Goal: Task Accomplishment & Management: Use online tool/utility

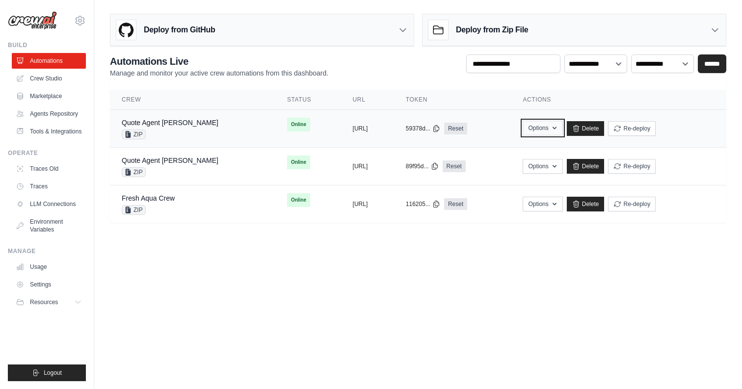
click at [563, 127] on button "Options" at bounding box center [543, 128] width 40 height 15
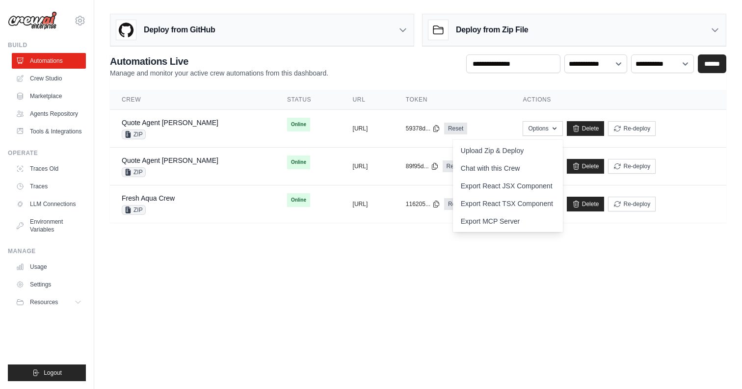
click at [301, 234] on main "Deploy from GitHub Deploy your project directly from GitHub. Select a repositor…" at bounding box center [418, 122] width 648 height 245
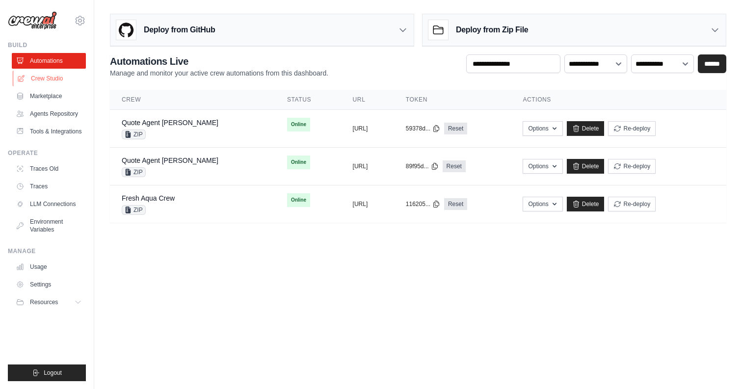
click at [52, 74] on link "Crew Studio" at bounding box center [50, 79] width 74 height 16
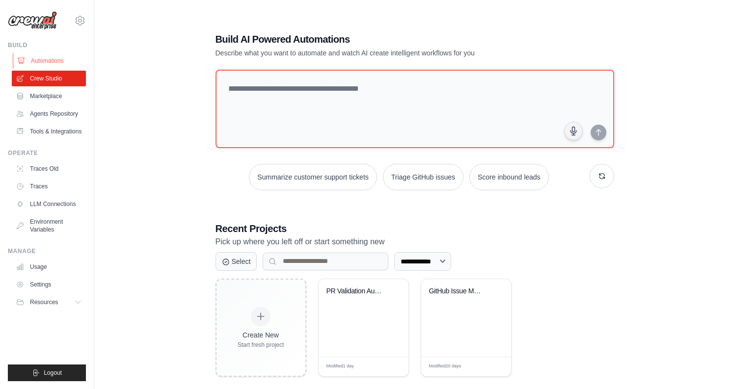
click at [48, 56] on link "Automations" at bounding box center [50, 61] width 74 height 16
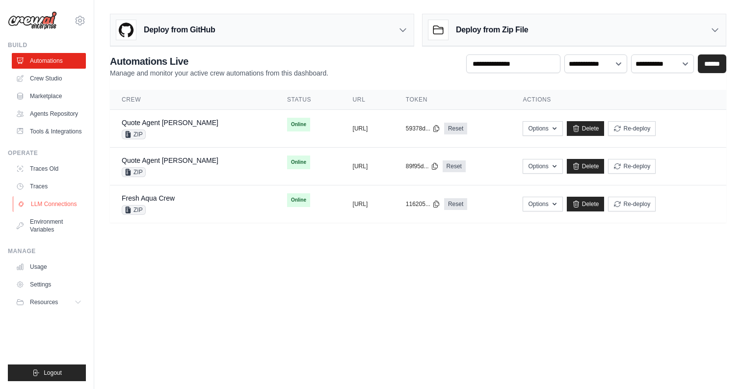
click at [52, 204] on link "LLM Connections" at bounding box center [50, 204] width 74 height 16
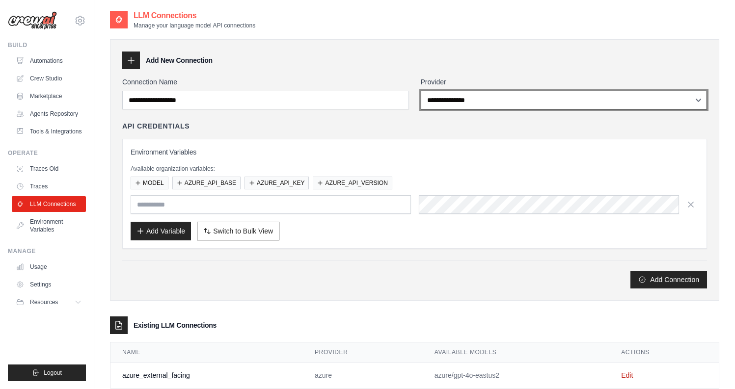
click at [465, 107] on select "**********" at bounding box center [564, 100] width 287 height 19
select select "******"
click at [421, 91] on select "**********" at bounding box center [564, 100] width 287 height 19
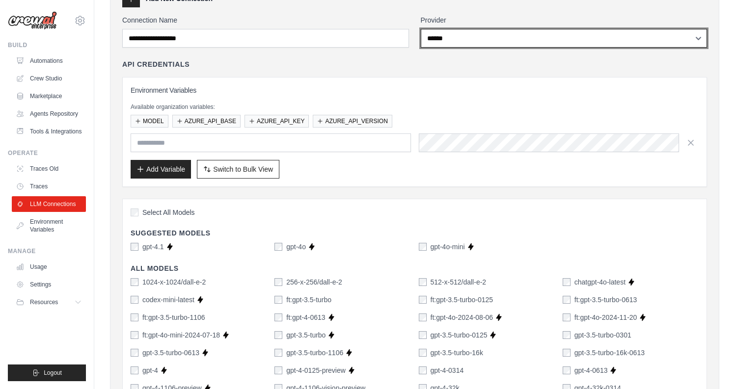
scroll to position [62, 0]
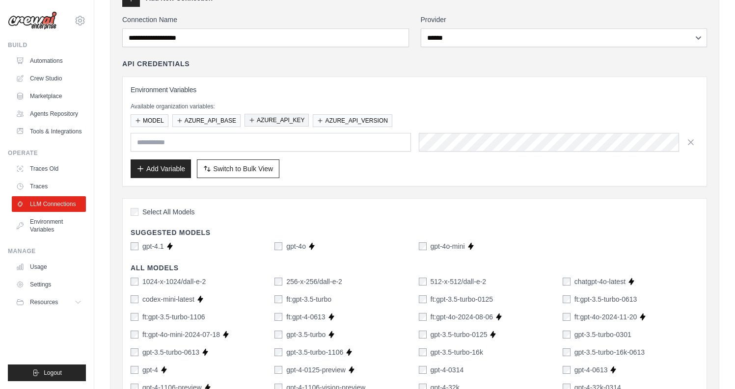
click at [291, 120] on button "AZURE_API_KEY" at bounding box center [277, 120] width 64 height 13
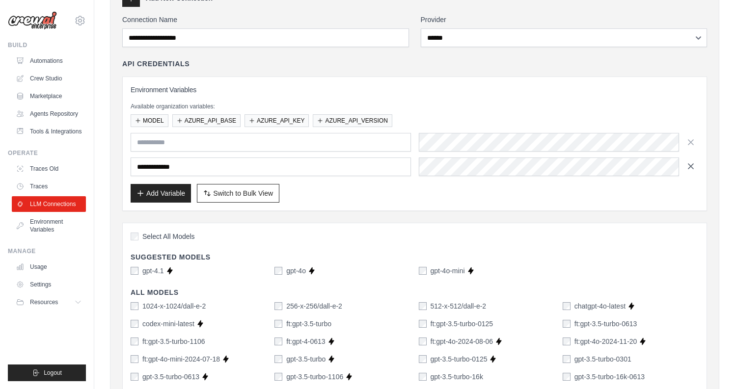
click at [691, 164] on icon "button" at bounding box center [691, 167] width 10 height 10
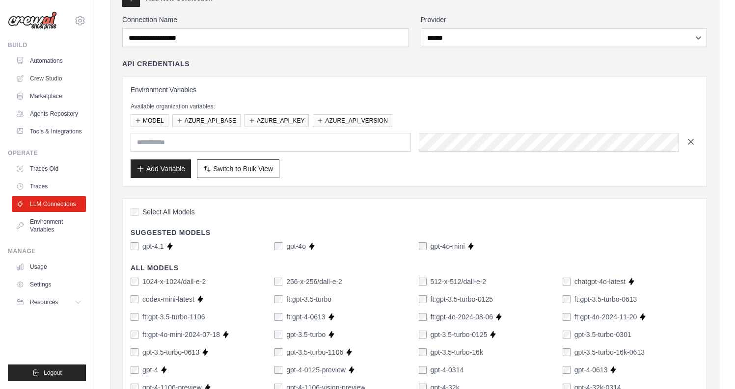
click at [689, 142] on icon "button" at bounding box center [691, 142] width 10 height 10
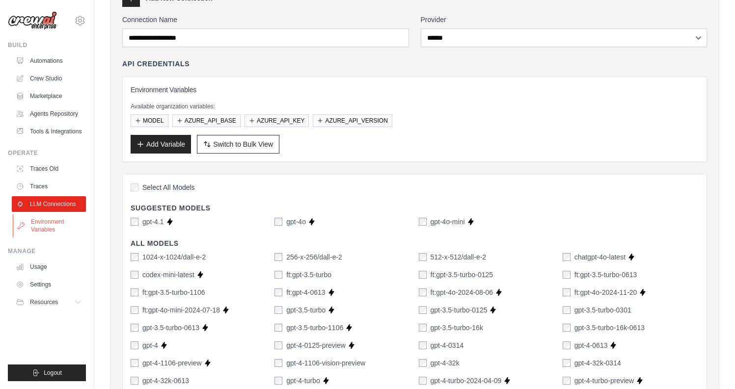
click at [51, 223] on link "Environment Variables" at bounding box center [50, 226] width 74 height 24
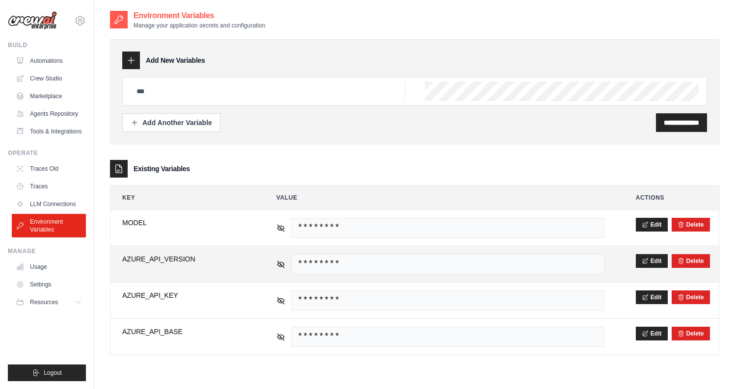
click at [382, 264] on span "********" at bounding box center [447, 264] width 313 height 20
click at [280, 265] on icon at bounding box center [280, 263] width 1 height 1
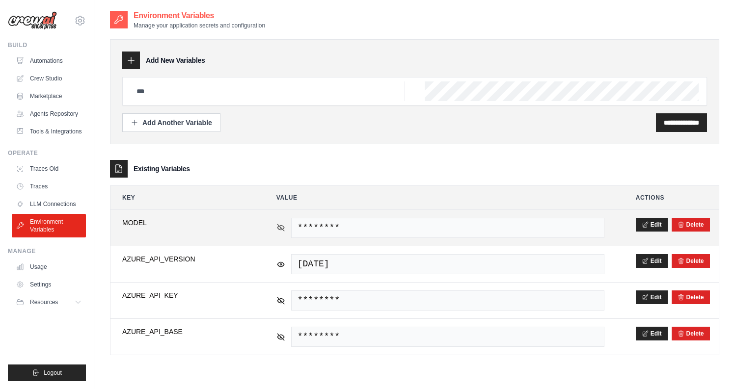
click at [283, 226] on icon at bounding box center [280, 227] width 7 height 4
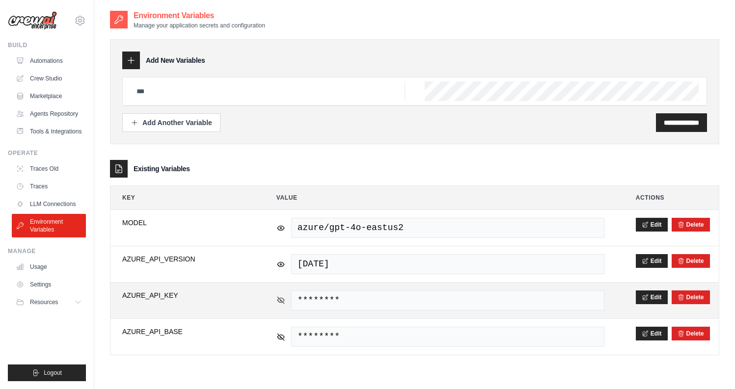
click at [284, 300] on icon at bounding box center [280, 300] width 7 height 4
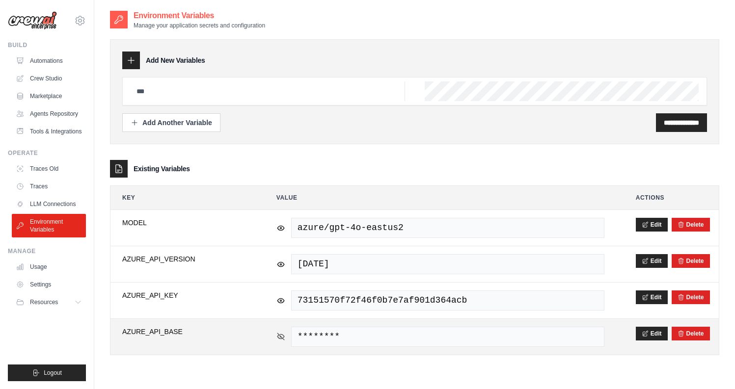
click at [281, 336] on icon at bounding box center [280, 336] width 9 height 9
click at [281, 336] on icon at bounding box center [280, 336] width 1 height 1
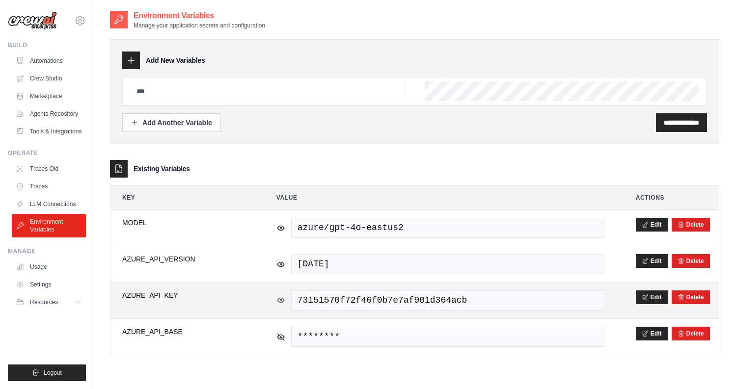
click at [280, 299] on icon at bounding box center [280, 300] width 9 height 9
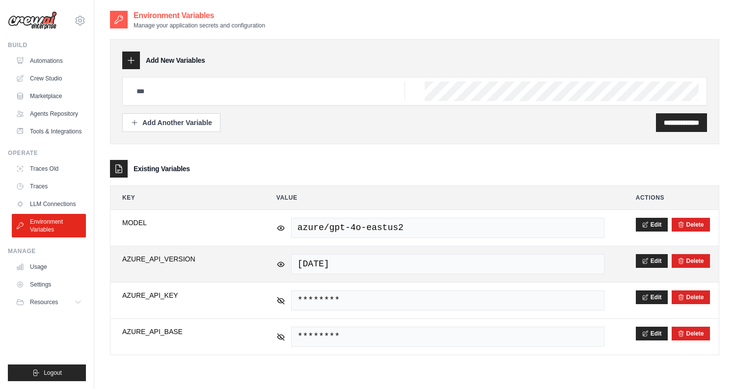
click at [279, 272] on div "2024-02-01" at bounding box center [440, 264] width 328 height 20
click at [279, 263] on icon at bounding box center [280, 264] width 9 height 9
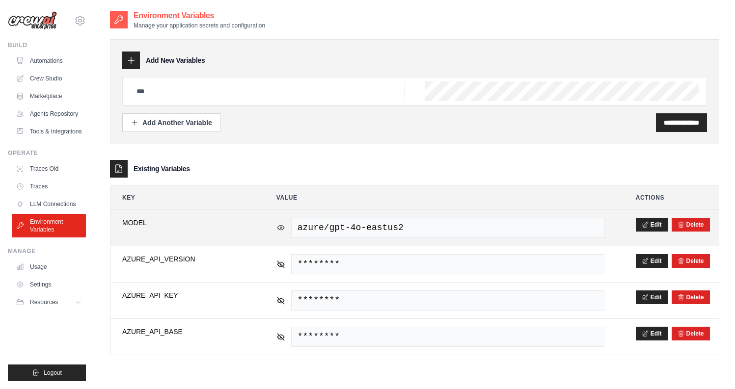
click at [280, 227] on icon at bounding box center [280, 227] width 1 height 1
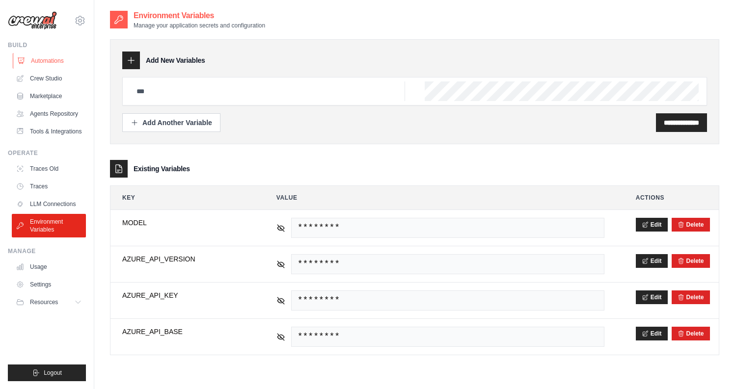
click at [50, 61] on link "Automations" at bounding box center [50, 61] width 74 height 16
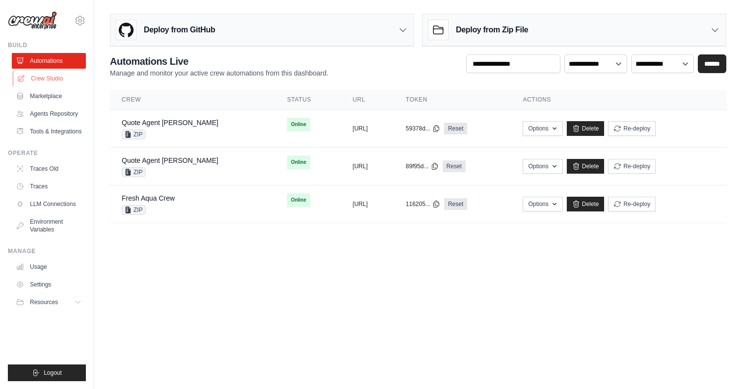
click at [51, 81] on link "Crew Studio" at bounding box center [50, 79] width 74 height 16
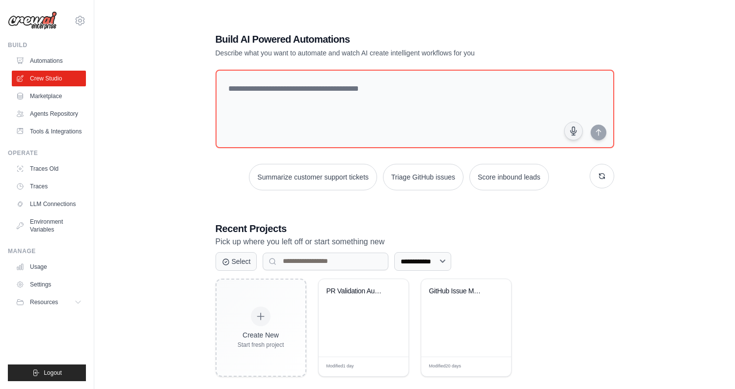
scroll to position [20, 0]
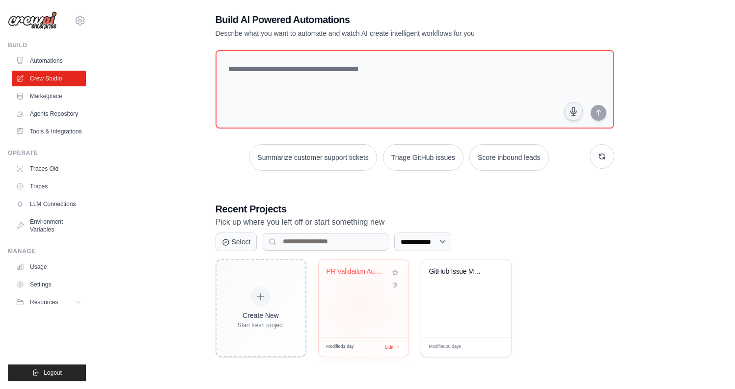
click at [360, 305] on div "PR Validation Automation Pipeline" at bounding box center [364, 299] width 90 height 78
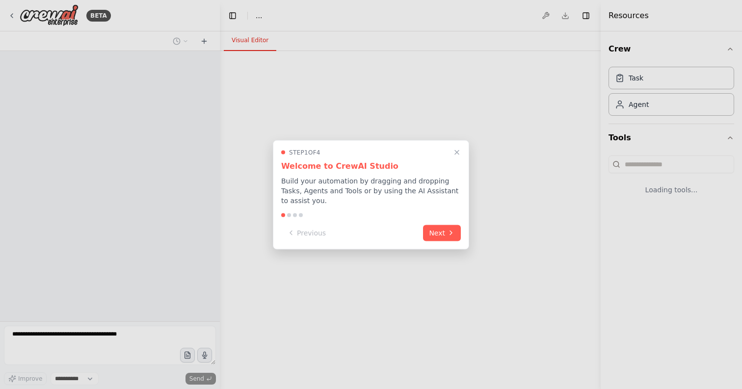
select select "****"
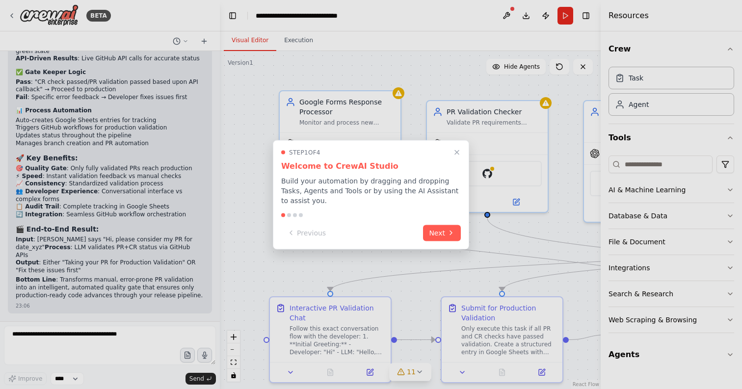
scroll to position [6875, 0]
click at [446, 232] on button "Next" at bounding box center [442, 232] width 38 height 16
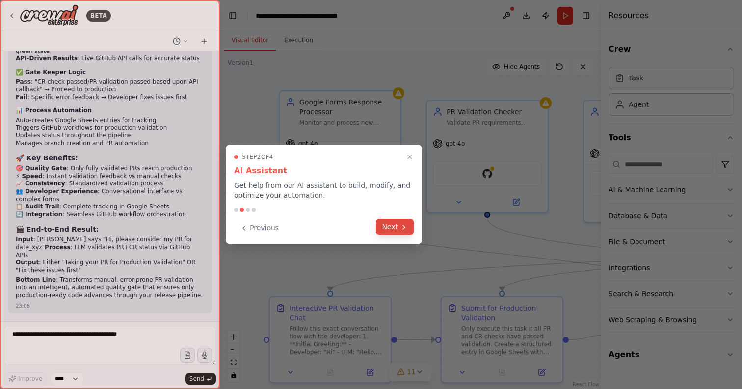
click at [405, 232] on button "Next" at bounding box center [395, 227] width 38 height 16
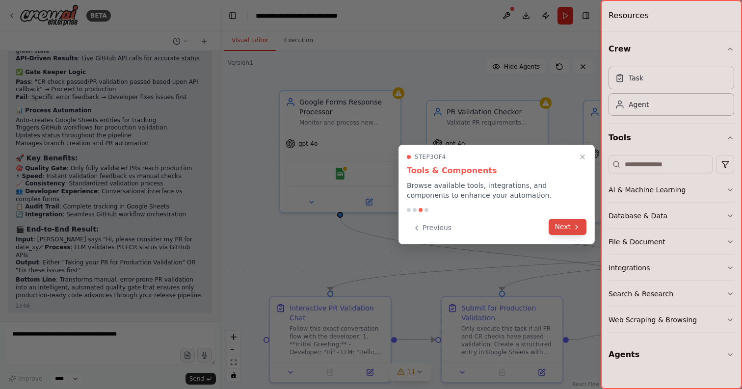
click at [569, 227] on button "Next" at bounding box center [568, 227] width 38 height 16
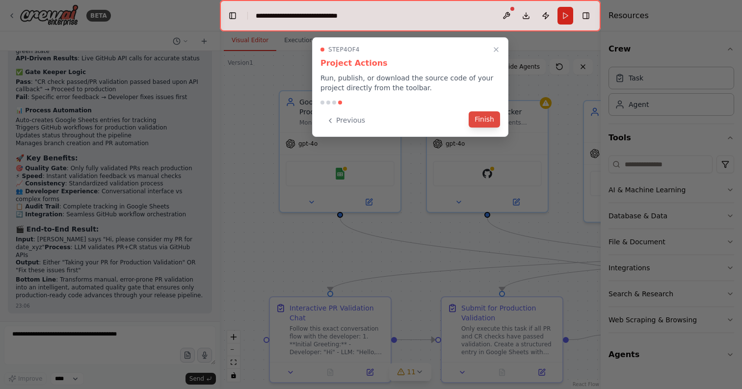
click at [492, 125] on button "Finish" at bounding box center [484, 119] width 31 height 16
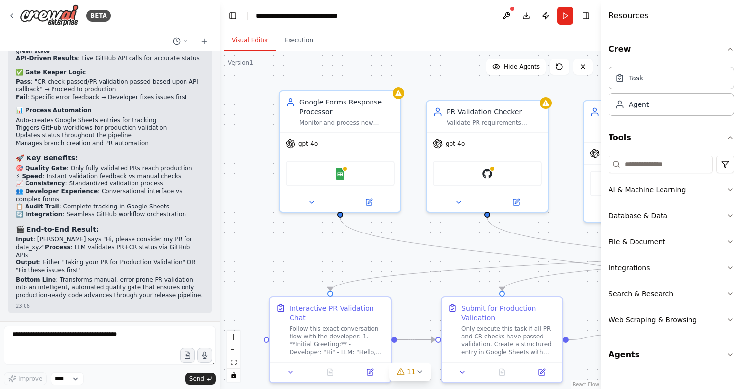
click at [733, 52] on icon "button" at bounding box center [731, 49] width 8 height 8
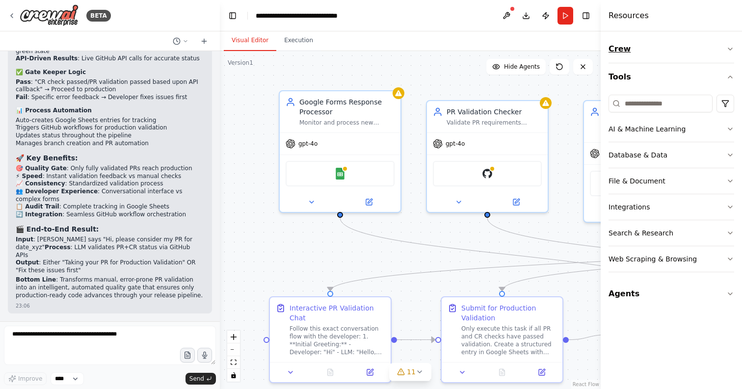
click at [729, 51] on icon "button" at bounding box center [731, 49] width 8 height 8
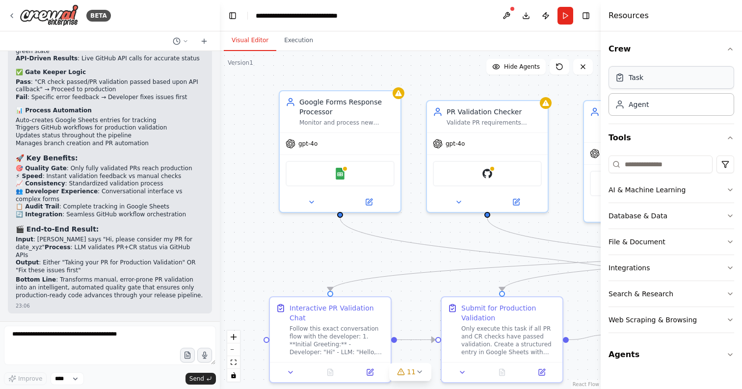
click at [645, 80] on div "Task" at bounding box center [672, 77] width 126 height 23
click at [634, 109] on div "Agent" at bounding box center [639, 104] width 20 height 10
click at [628, 103] on div "Agent" at bounding box center [632, 104] width 34 height 10
click at [648, 260] on button "Integrations" at bounding box center [672, 268] width 126 height 26
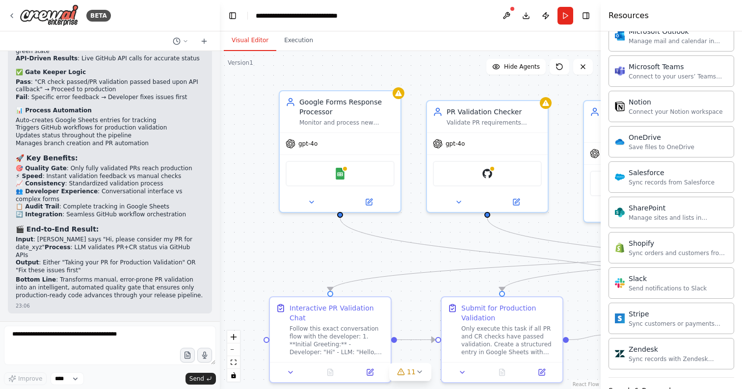
scroll to position [773, 0]
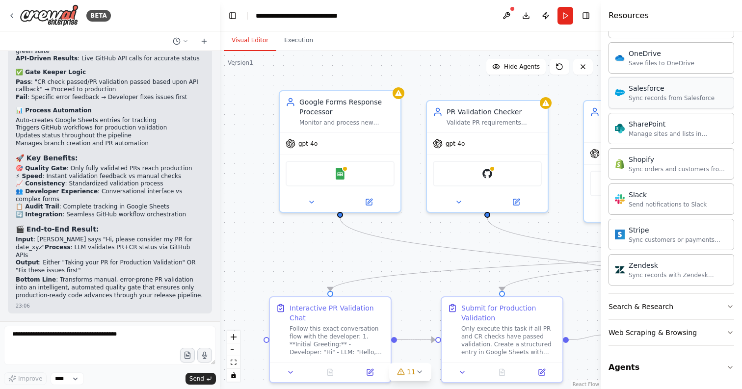
click at [670, 100] on div "Sync records from Salesforce" at bounding box center [672, 98] width 86 height 8
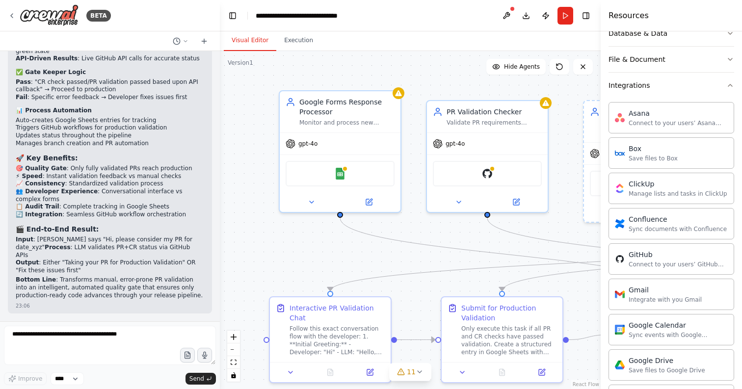
scroll to position [0, 0]
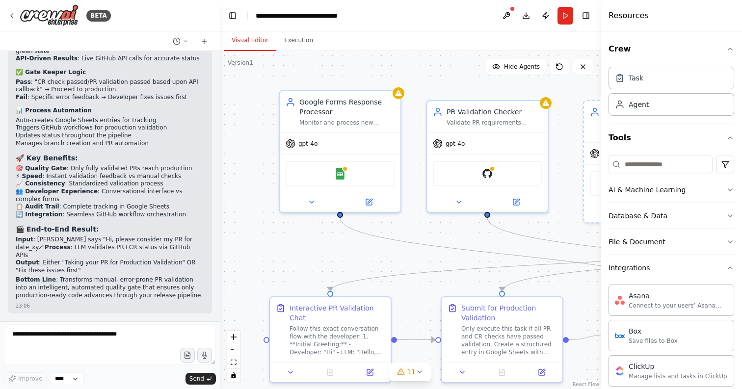
click at [641, 191] on div "AI & Machine Learning" at bounding box center [647, 190] width 77 height 10
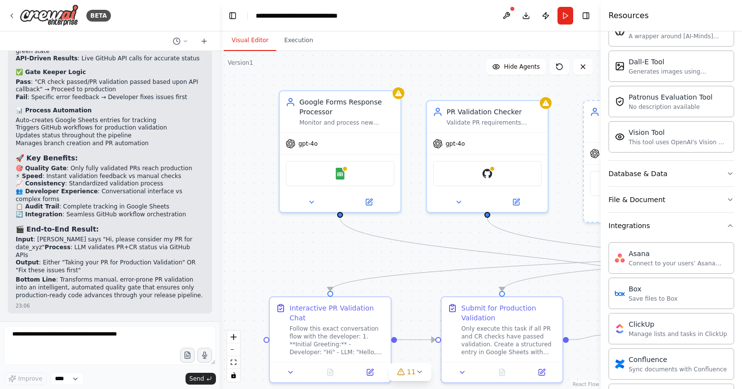
scroll to position [210, 0]
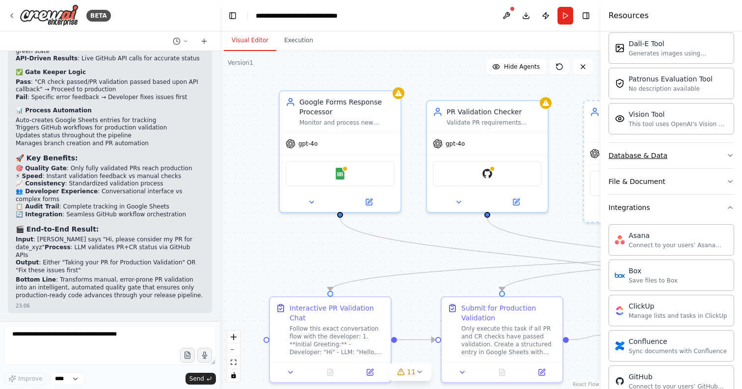
click at [642, 164] on button "Database & Data" at bounding box center [672, 156] width 126 height 26
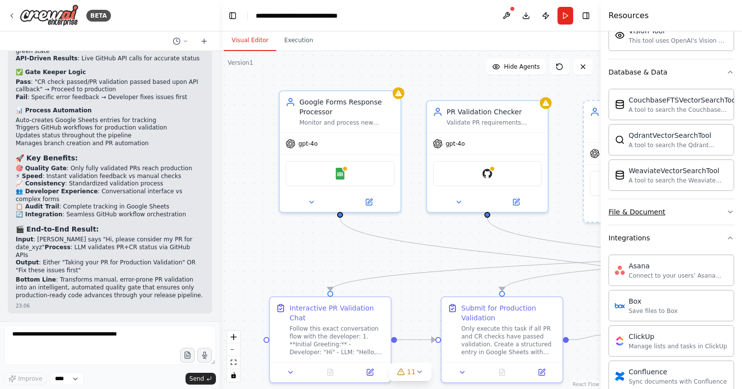
click at [664, 210] on button "File & Document" at bounding box center [672, 212] width 126 height 26
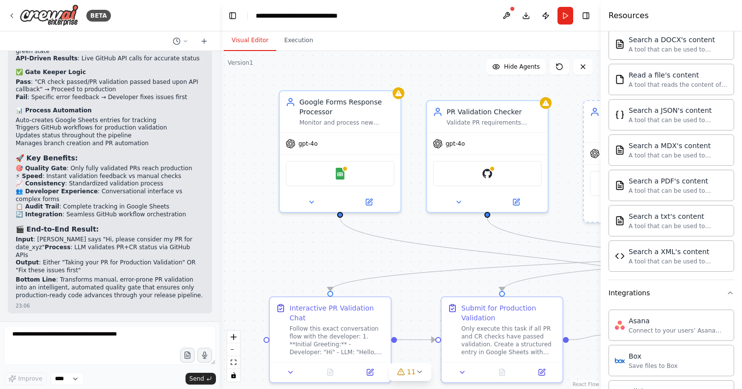
scroll to position [500, 0]
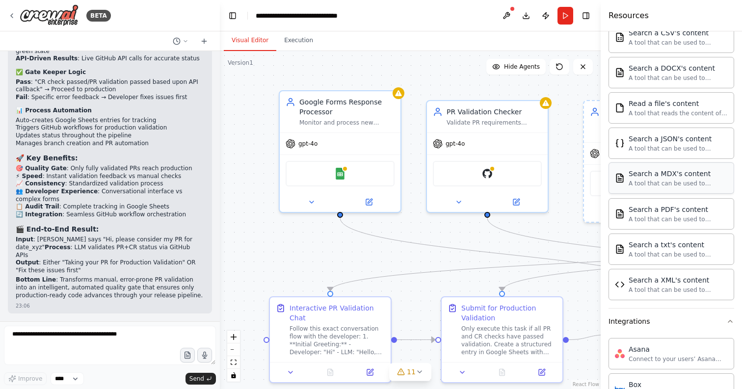
click at [665, 183] on div "A tool that can be used to semantic search a query from a MDX's content." at bounding box center [678, 184] width 99 height 8
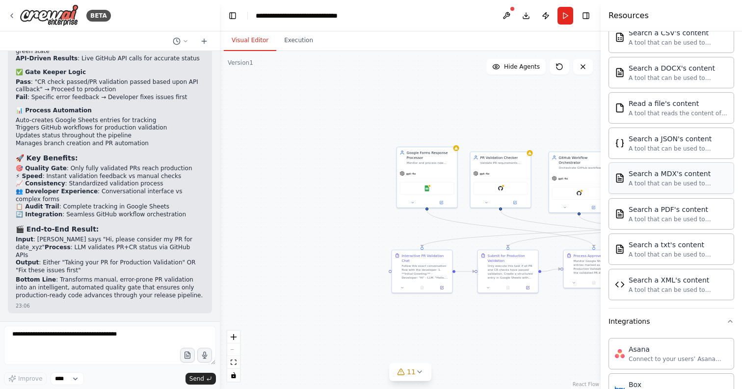
click at [652, 183] on div "A tool that can be used to semantic search a query from a MDX's content." at bounding box center [678, 184] width 99 height 8
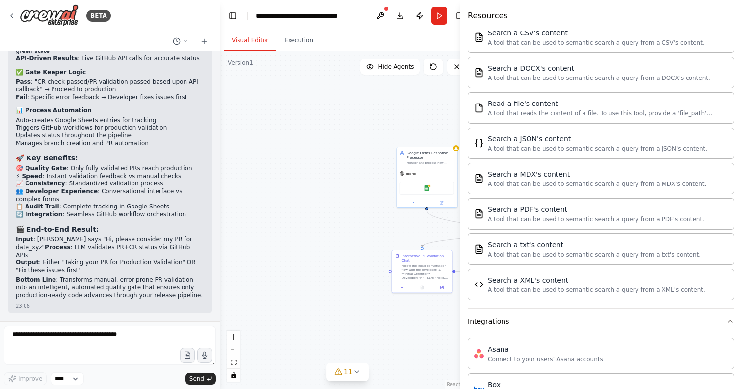
drag, startPoint x: 602, startPoint y: 181, endPoint x: 460, endPoint y: 182, distance: 141.9
click at [460, 182] on div at bounding box center [462, 194] width 4 height 389
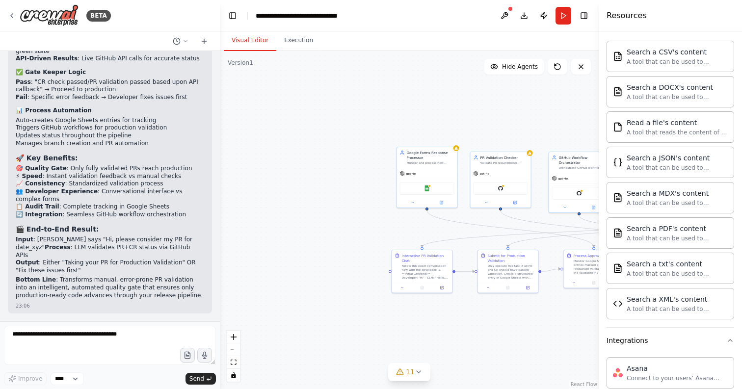
drag, startPoint x: 460, startPoint y: 89, endPoint x: 599, endPoint y: 90, distance: 139.0
click at [599, 90] on div at bounding box center [601, 194] width 4 height 389
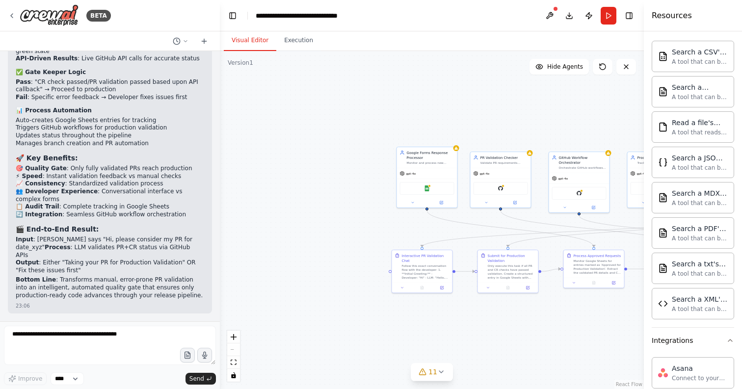
drag, startPoint x: 599, startPoint y: 90, endPoint x: 648, endPoint y: 90, distance: 48.6
click at [648, 90] on div "Resources Crew Task Agent Tools AI & Machine Learning AIMind Tool A wrapper aro…" at bounding box center [693, 194] width 98 height 389
drag, startPoint x: 608, startPoint y: 211, endPoint x: 352, endPoint y: 158, distance: 262.2
click at [352, 158] on div ".deletable-edge-delete-btn { width: 20px; height: 20px; border: 0px solid #ffff…" at bounding box center [432, 220] width 424 height 338
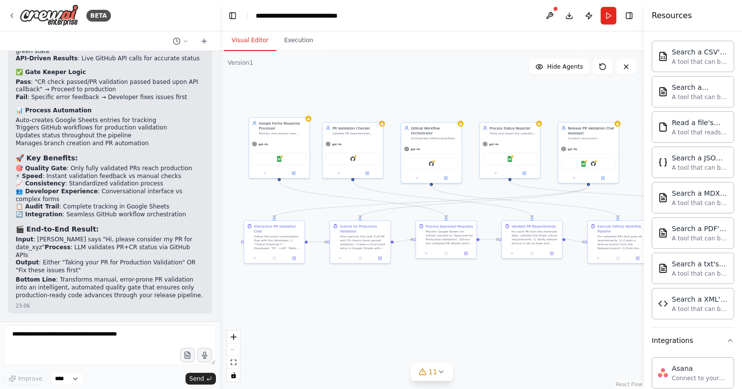
drag, startPoint x: 463, startPoint y: 165, endPoint x: 316, endPoint y: 136, distance: 149.7
click at [316, 136] on div ".deletable-edge-delete-btn { width: 20px; height: 20px; border: 0px solid #ffff…" at bounding box center [432, 220] width 424 height 338
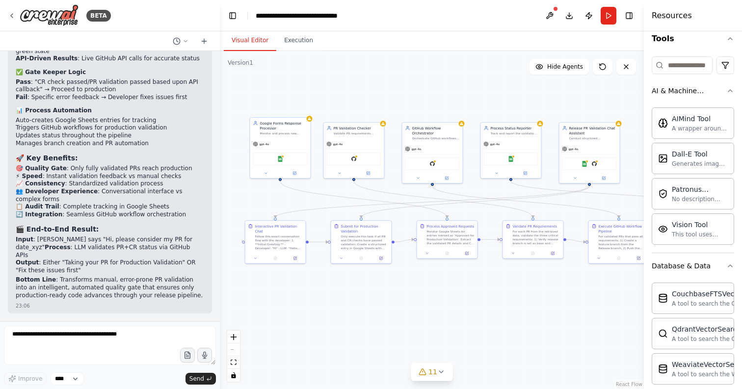
scroll to position [0, 0]
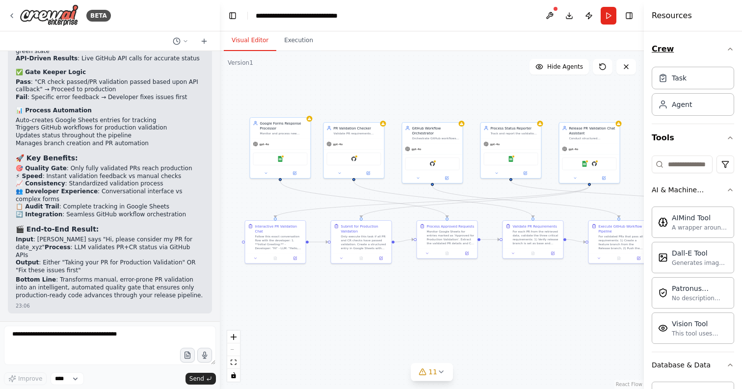
click at [727, 50] on icon "button" at bounding box center [731, 49] width 8 height 8
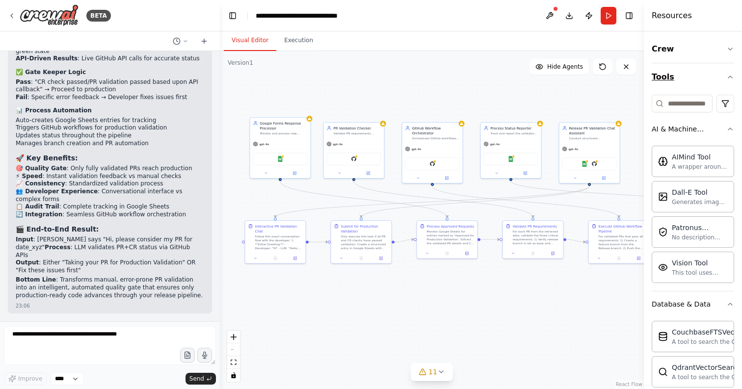
click at [727, 79] on icon "button" at bounding box center [731, 77] width 8 height 8
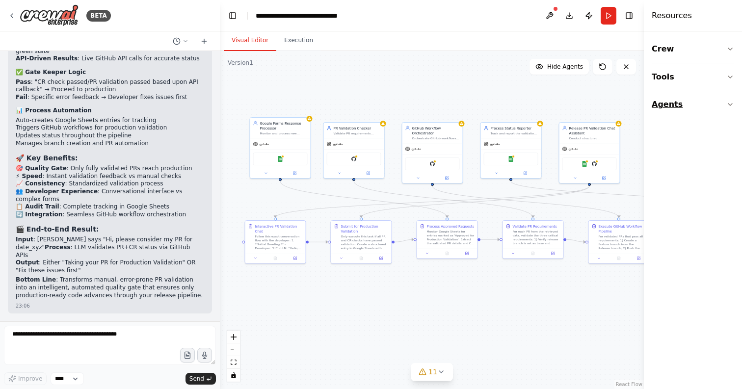
click at [675, 102] on button "Agents" at bounding box center [693, 104] width 82 height 27
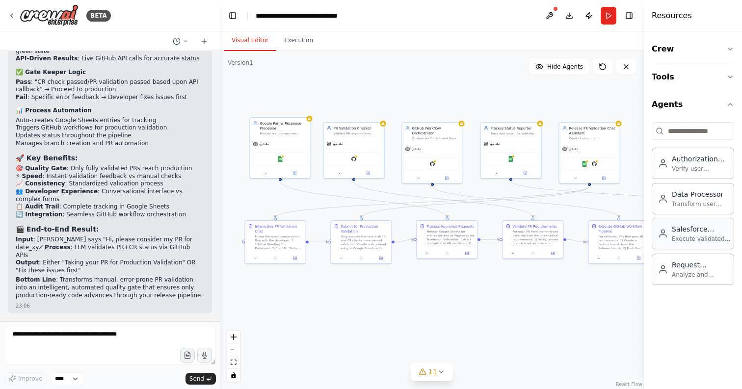
click at [694, 239] on div "Execute validated operations in Salesforce via MuleSoft" at bounding box center [703, 239] width 62 height 8
click at [685, 165] on div "Verify user permissions for requested Salesforce operations" at bounding box center [700, 168] width 56 height 8
click at [688, 239] on div "Execute validated operations in Salesforce via MuleSoft" at bounding box center [703, 239] width 62 height 8
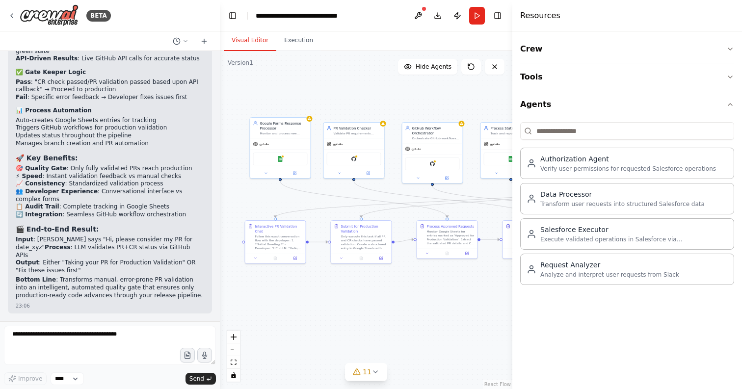
drag, startPoint x: 630, startPoint y: 231, endPoint x: 513, endPoint y: 229, distance: 117.9
click at [513, 229] on div at bounding box center [515, 194] width 4 height 389
drag, startPoint x: 442, startPoint y: 342, endPoint x: 418, endPoint y: 312, distance: 38.1
click at [418, 312] on div "gpt-4o" at bounding box center [408, 310] width 60 height 11
click at [431, 277] on icon at bounding box center [431, 278] width 6 height 6
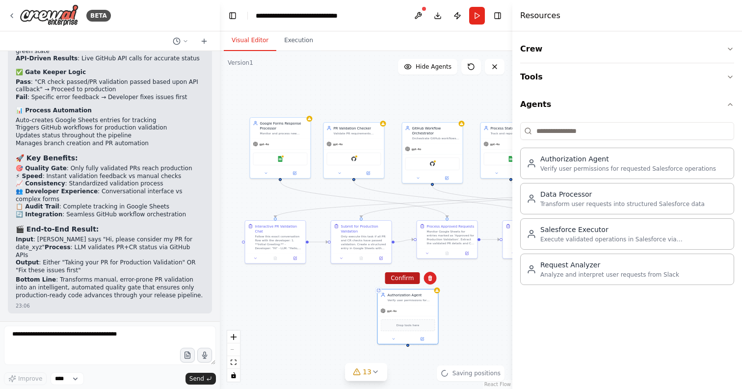
click at [405, 278] on button "Confirm" at bounding box center [402, 279] width 35 height 12
click at [730, 107] on icon "button" at bounding box center [731, 105] width 8 height 8
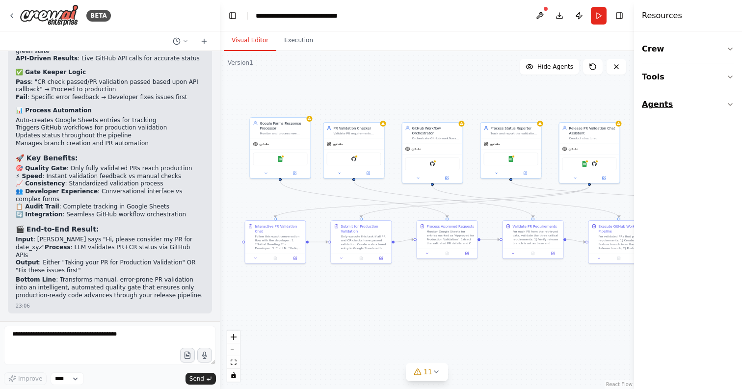
drag, startPoint x: 513, startPoint y: 117, endPoint x: 719, endPoint y: 114, distance: 206.3
click at [719, 114] on div "Resources Crew Tools Agents" at bounding box center [688, 194] width 108 height 389
drag, startPoint x: 636, startPoint y: 118, endPoint x: 730, endPoint y: 118, distance: 93.3
click at [730, 118] on div "Resources Crew Tools Agents" at bounding box center [690, 194] width 105 height 389
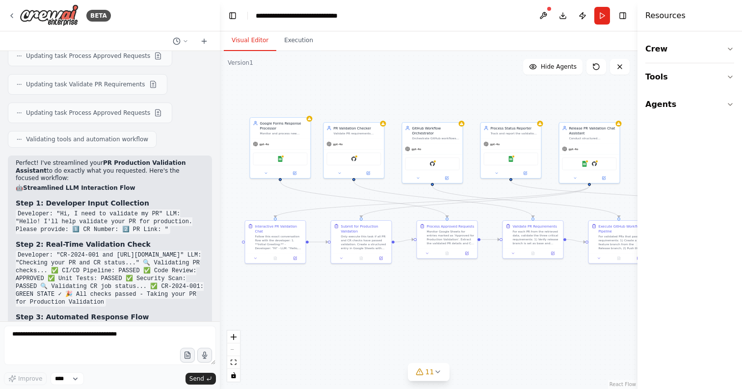
scroll to position [3641, 0]
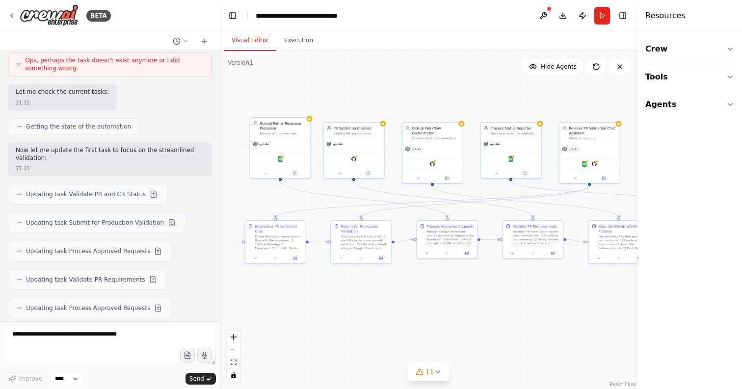
click at [94, 191] on div "Updating task Validate PR and CR Status" at bounding box center [87, 195] width 143 height 12
click at [97, 191] on span "Updating task Validate PR and CR Status" at bounding box center [86, 195] width 120 height 8
click at [280, 127] on div "Google Forms Response Processor" at bounding box center [284, 125] width 48 height 10
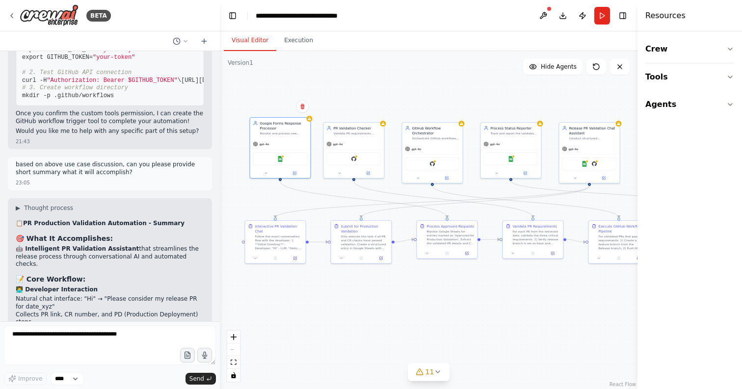
scroll to position [6875, 0]
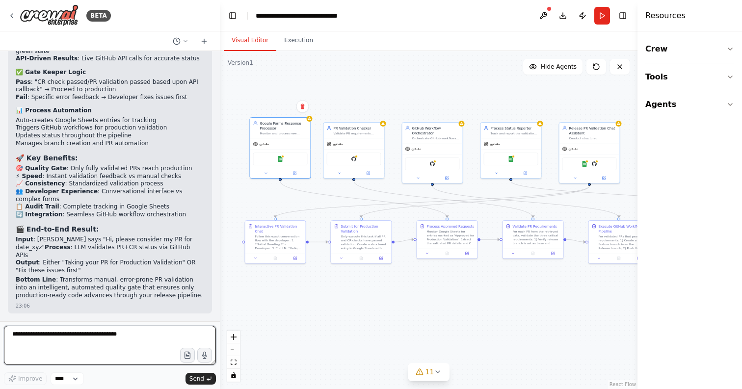
click at [51, 333] on textarea at bounding box center [110, 345] width 212 height 39
click at [46, 357] on textarea "**********" at bounding box center [110, 345] width 212 height 39
type textarea "**********"
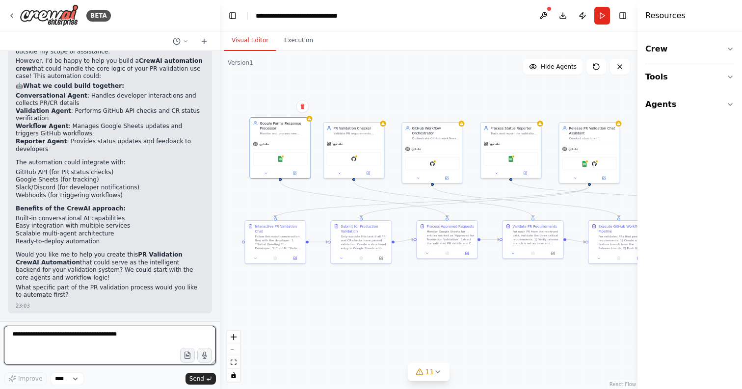
scroll to position [7135, 0]
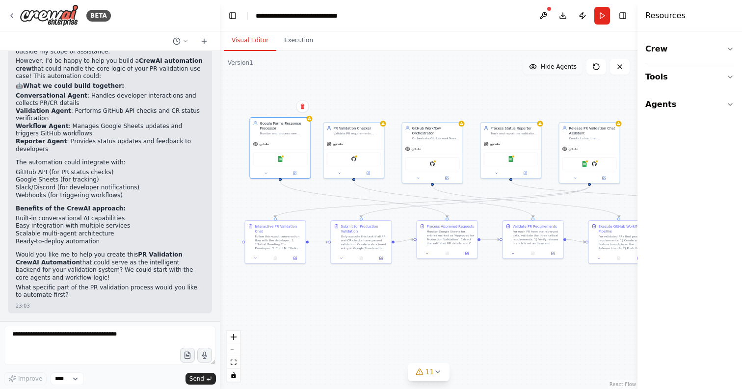
click at [549, 62] on button "Hide Agents" at bounding box center [552, 67] width 59 height 16
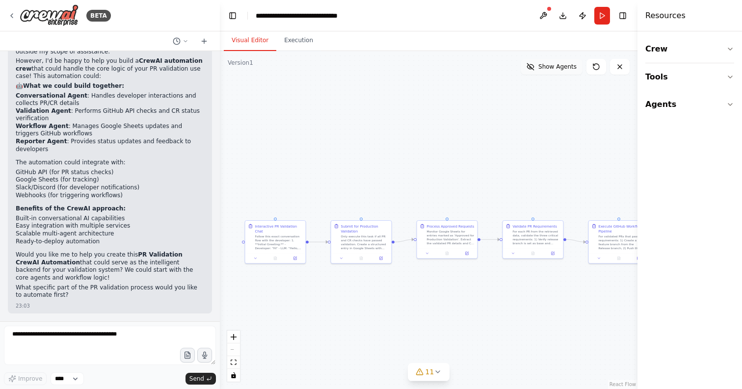
click at [549, 64] on span "Show Agents" at bounding box center [558, 67] width 38 height 8
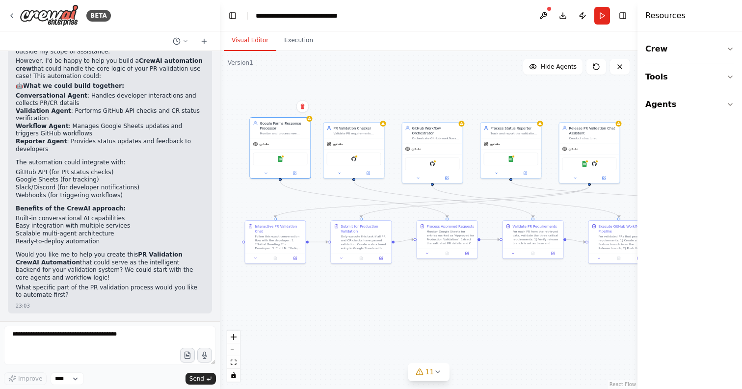
scroll to position [7227, 0]
click at [282, 138] on div "gpt-4o" at bounding box center [280, 143] width 60 height 11
click at [298, 176] on div at bounding box center [280, 172] width 60 height 10
click at [296, 175] on button at bounding box center [295, 172] width 28 height 6
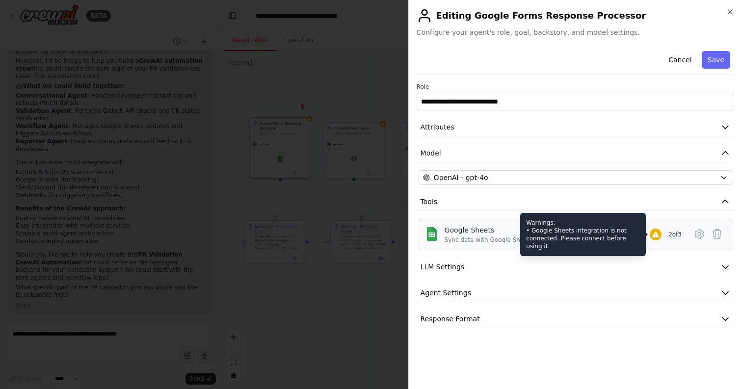
click at [653, 234] on icon at bounding box center [656, 235] width 6 height 6
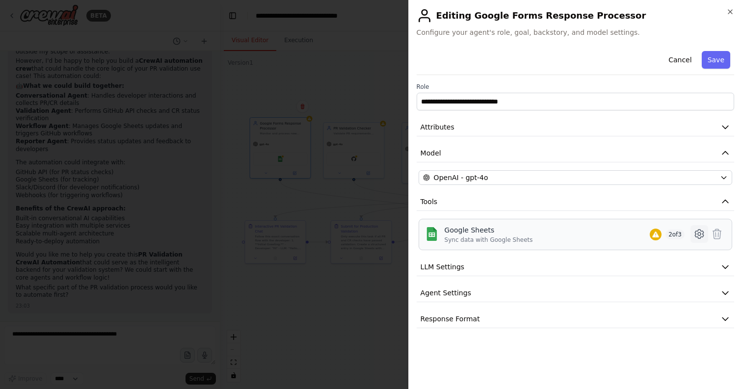
click at [700, 234] on icon at bounding box center [700, 234] width 12 height 12
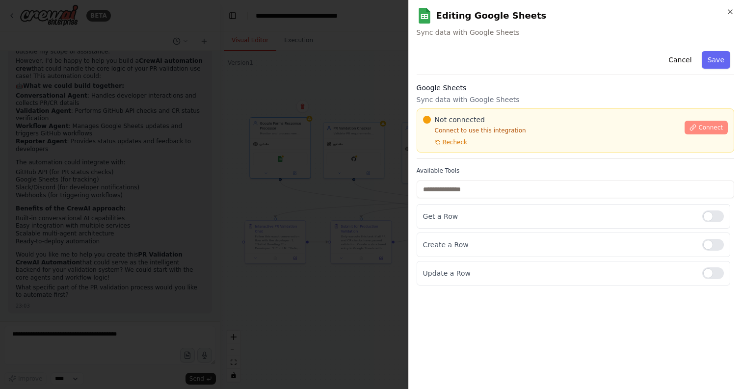
click at [699, 126] on span "Connect" at bounding box center [711, 128] width 25 height 8
click at [715, 133] on button "Connect" at bounding box center [706, 128] width 43 height 14
click at [709, 129] on span "Connect" at bounding box center [711, 128] width 25 height 8
click at [703, 128] on span "Connect" at bounding box center [711, 128] width 25 height 8
click at [457, 142] on span "Recheck" at bounding box center [455, 142] width 25 height 8
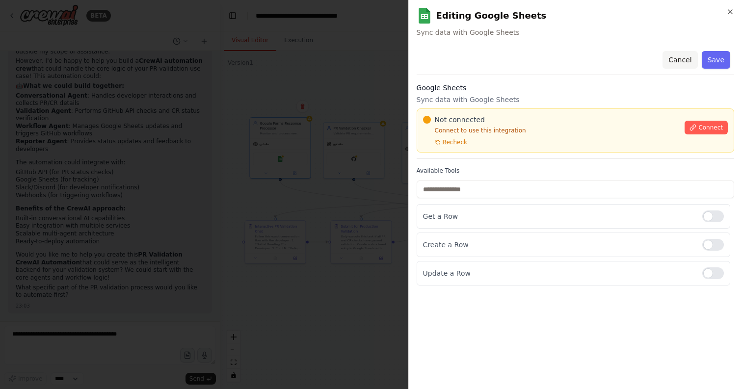
click at [684, 60] on button "Cancel" at bounding box center [680, 60] width 35 height 18
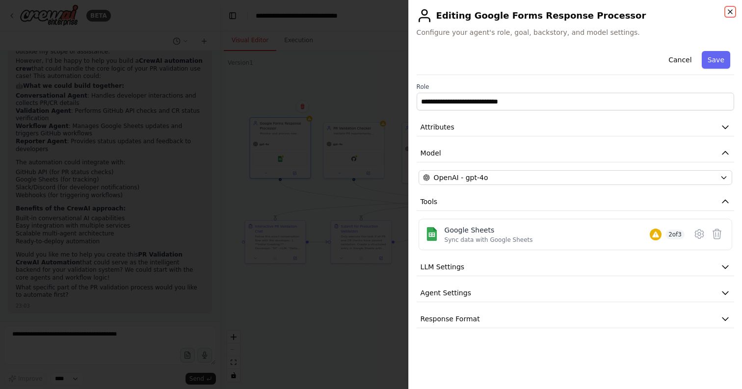
click at [731, 14] on icon "button" at bounding box center [731, 12] width 8 height 8
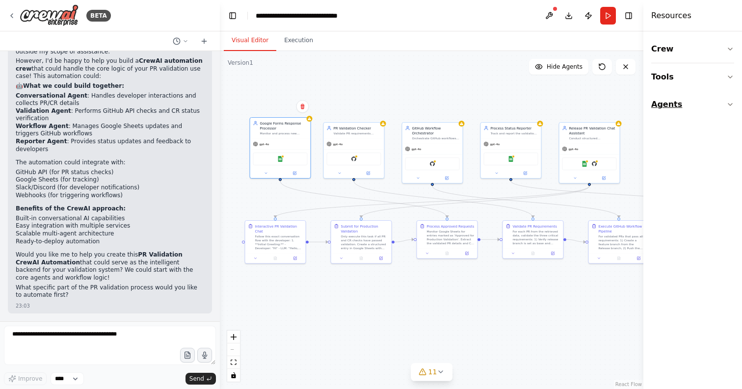
drag, startPoint x: 638, startPoint y: 102, endPoint x: 685, endPoint y: 98, distance: 47.3
click at [685, 98] on div "Resources Crew Tools Agents" at bounding box center [693, 194] width 99 height 389
drag, startPoint x: 616, startPoint y: 231, endPoint x: 595, endPoint y: 235, distance: 21.1
click at [595, 235] on div "Execute GitHub Workflow Pipeline" at bounding box center [603, 233] width 48 height 10
drag, startPoint x: 545, startPoint y: 236, endPoint x: 534, endPoint y: 244, distance: 13.8
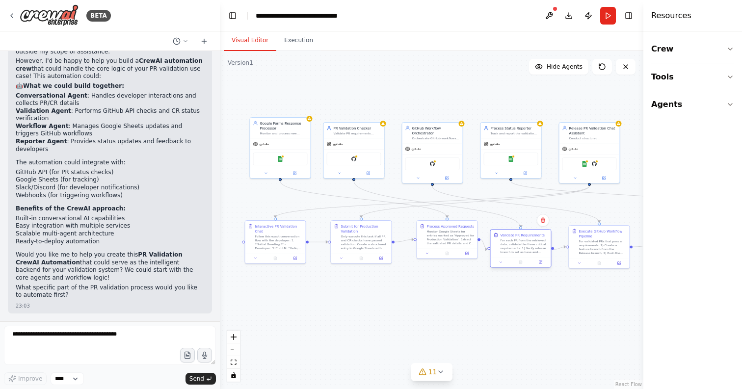
click at [534, 244] on div "For each PR from the retrieved data, validate the three critical requirements: …" at bounding box center [525, 247] width 48 height 16
drag, startPoint x: 468, startPoint y: 244, endPoint x: 454, endPoint y: 251, distance: 16.3
click at [454, 252] on div "Monitor Google Sheets for entries marked as 'Approved for Production Validation…" at bounding box center [436, 247] width 48 height 16
click at [356, 263] on div at bounding box center [361, 258] width 60 height 10
drag, startPoint x: 361, startPoint y: 238, endPoint x: 359, endPoint y: 266, distance: 28.1
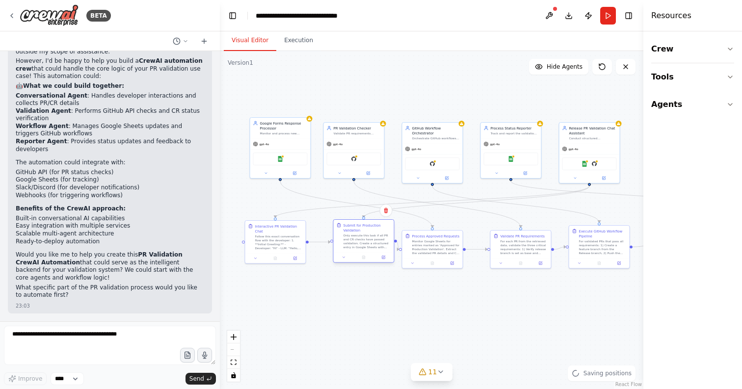
click at [359, 249] on div "Only execute this task if all PR and CR checks have passed validation. Create a…" at bounding box center [368, 242] width 48 height 16
drag, startPoint x: 291, startPoint y: 252, endPoint x: 283, endPoint y: 268, distance: 17.4
click at [283, 269] on div at bounding box center [271, 272] width 60 height 10
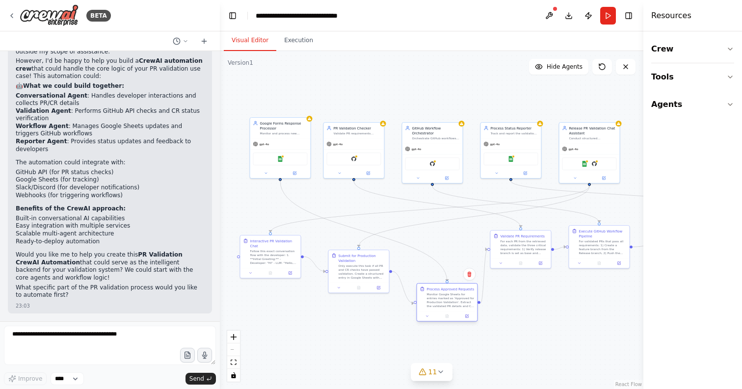
drag, startPoint x: 438, startPoint y: 246, endPoint x: 451, endPoint y: 301, distance: 55.5
click at [451, 301] on div "Monitor Google Sheets for entries marked as 'Approved for Production Validation…" at bounding box center [451, 301] width 48 height 16
drag, startPoint x: 531, startPoint y: 237, endPoint x: 541, endPoint y: 274, distance: 38.6
click at [541, 272] on div "Validate PR Requirements" at bounding box center [533, 269] width 44 height 5
click at [368, 172] on icon at bounding box center [369, 172] width 2 height 2
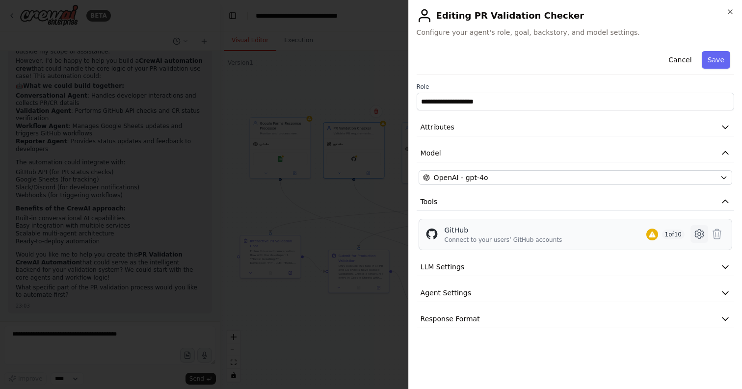
click at [698, 236] on icon at bounding box center [700, 234] width 12 height 12
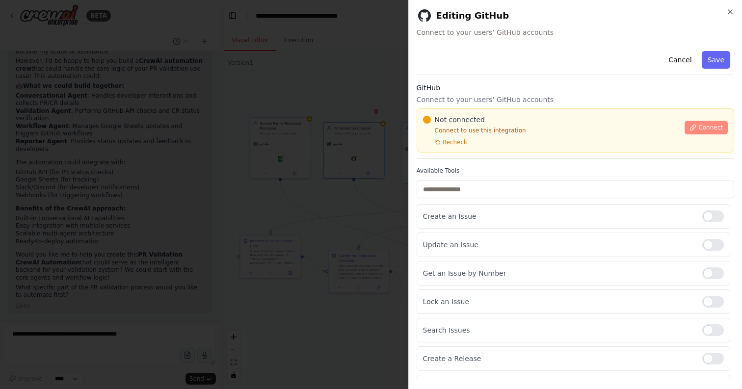
click at [698, 122] on button "Connect" at bounding box center [706, 128] width 43 height 14
click at [456, 142] on span "Recheck" at bounding box center [455, 142] width 25 height 8
click at [693, 133] on button "Connect" at bounding box center [706, 128] width 43 height 14
click at [731, 12] on icon "button" at bounding box center [731, 12] width 4 height 4
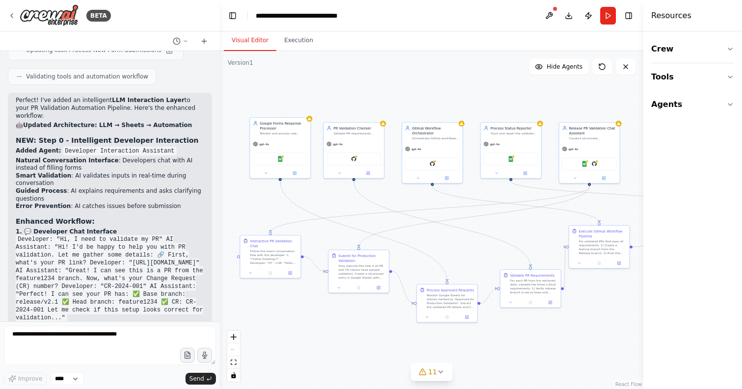
scroll to position [2719, 0]
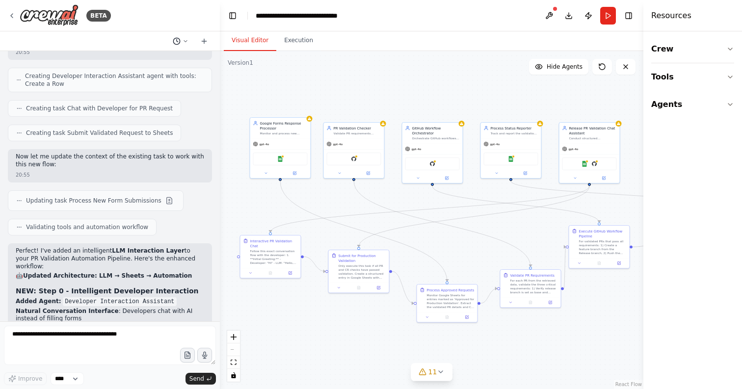
click at [188, 42] on icon at bounding box center [186, 41] width 6 height 6
click at [14, 12] on div at bounding box center [110, 194] width 220 height 389
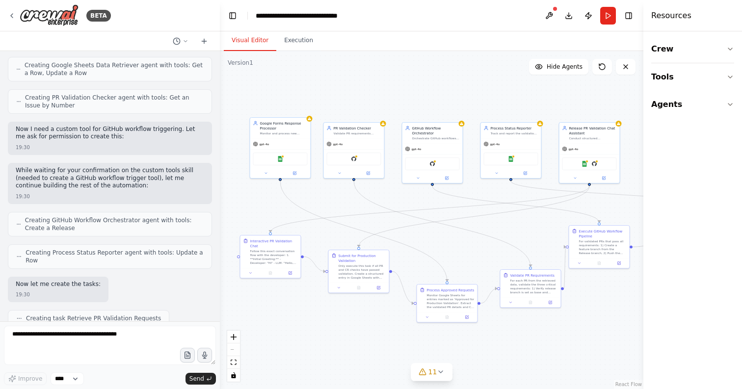
scroll to position [801, 0]
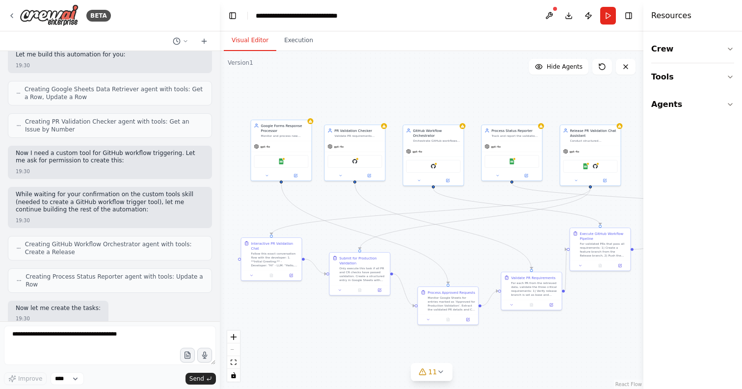
click at [224, 193] on div ".deletable-edge-delete-btn { width: 20px; height: 20px; border: 0px solid #ffff…" at bounding box center [432, 220] width 424 height 338
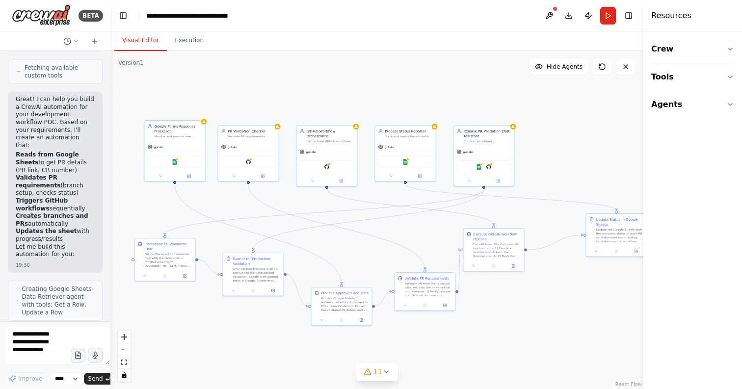
scroll to position [1515, 0]
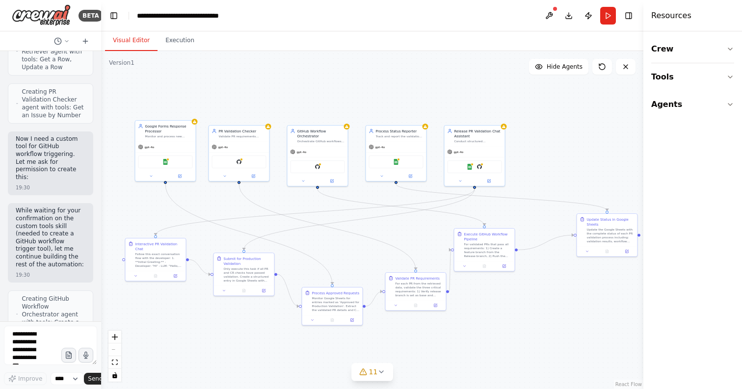
drag, startPoint x: 219, startPoint y: 193, endPoint x: 7, endPoint y: 193, distance: 211.6
click at [7, 193] on div "BETA I am working on a POC that through google sheet , a developer will fill op…" at bounding box center [50, 194] width 101 height 389
click at [115, 375] on icon "toggle interactivity" at bounding box center [114, 376] width 4 height 6
click at [116, 376] on icon "toggle interactivity" at bounding box center [114, 376] width 4 height 6
click at [114, 17] on button "Toggle Left Sidebar" at bounding box center [114, 16] width 14 height 14
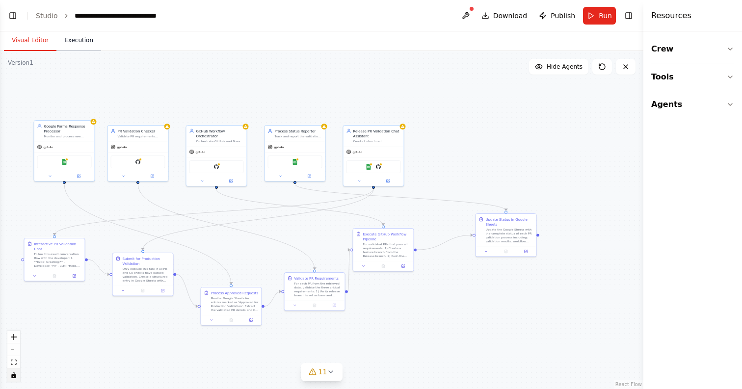
click at [79, 38] on button "Execution" at bounding box center [78, 40] width 45 height 21
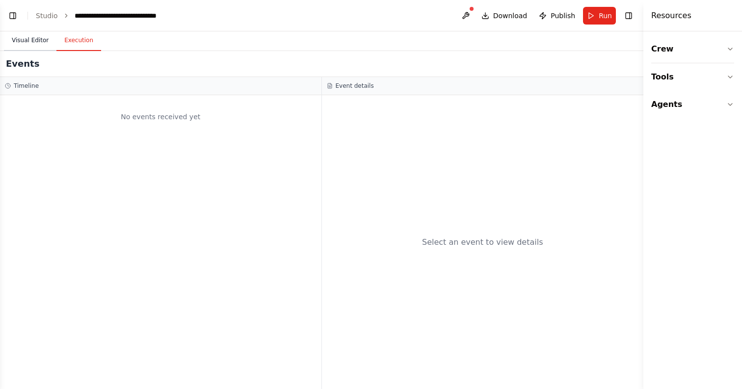
click at [38, 41] on button "Visual Editor" at bounding box center [30, 40] width 53 height 21
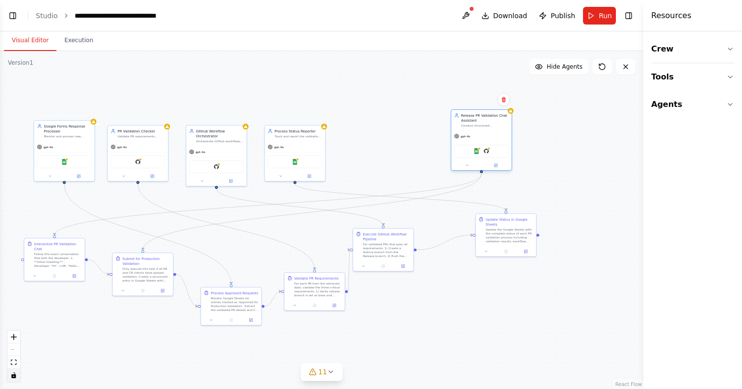
drag, startPoint x: 381, startPoint y: 170, endPoint x: 512, endPoint y: 157, distance: 131.8
click at [509, 157] on div "Google Sheets GitHub" at bounding box center [482, 151] width 55 height 13
drag, startPoint x: 511, startPoint y: 240, endPoint x: 522, endPoint y: 265, distance: 27.3
click at [522, 262] on div "Update the Google Sheets with the complete status of each PR validation process…" at bounding box center [520, 254] width 48 height 16
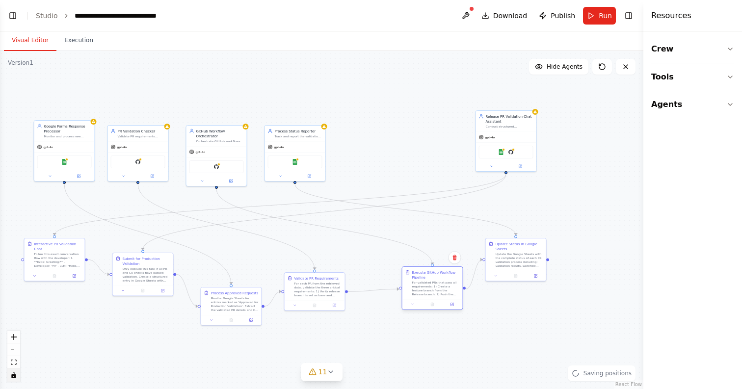
drag, startPoint x: 384, startPoint y: 250, endPoint x: 433, endPoint y: 288, distance: 62.0
click at [433, 288] on div "For validated PRs that pass all requirements: 1) Create a feature branch from t…" at bounding box center [436, 289] width 48 height 16
drag, startPoint x: 497, startPoint y: 269, endPoint x: 503, endPoint y: 292, distance: 24.4
click at [503, 292] on div "Update Status in Google Sheets Update the Google Sheets with the complete statu…" at bounding box center [521, 278] width 60 height 32
drag, startPoint x: 503, startPoint y: 292, endPoint x: 504, endPoint y: 299, distance: 6.5
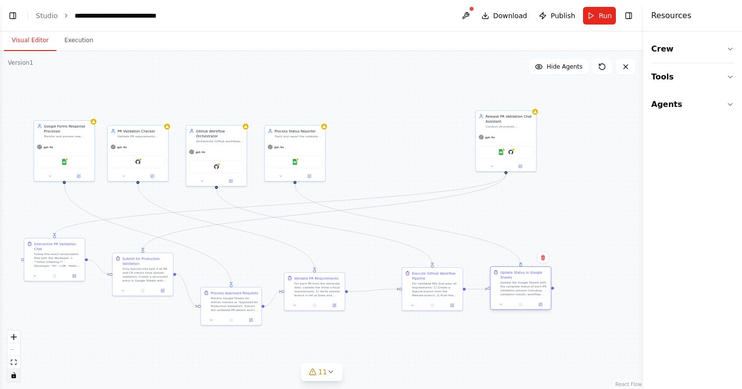
click at [504, 299] on div "Update Status in Google Sheets Update the Google Sheets with the complete statu…" at bounding box center [521, 283] width 60 height 32
drag, startPoint x: 330, startPoint y: 289, endPoint x: 339, endPoint y: 287, distance: 9.5
click at [339, 287] on div "For each PR from the retrieved data, validate the three critical requirements: …" at bounding box center [328, 289] width 48 height 16
drag, startPoint x: 317, startPoint y: 147, endPoint x: 435, endPoint y: 137, distance: 118.8
click at [435, 137] on div "gpt-4o" at bounding box center [413, 136] width 60 height 11
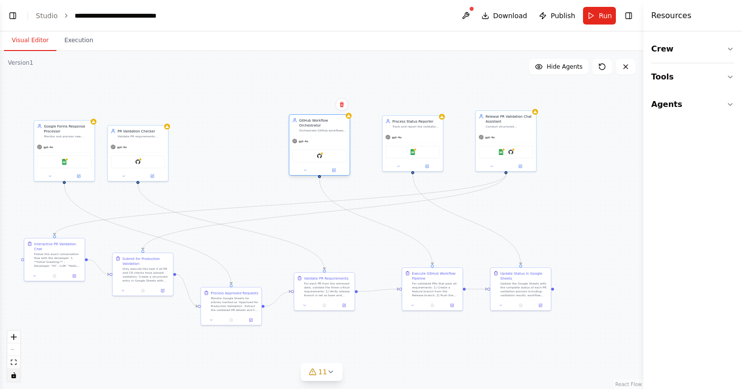
drag, startPoint x: 195, startPoint y: 151, endPoint x: 297, endPoint y: 141, distance: 102.1
click at [297, 141] on div "gpt-4o" at bounding box center [301, 141] width 16 height 5
drag, startPoint x: 145, startPoint y: 142, endPoint x: 233, endPoint y: 138, distance: 88.5
click at [233, 138] on div "gpt-4o" at bounding box center [226, 141] width 60 height 11
drag, startPoint x: 79, startPoint y: 144, endPoint x: 156, endPoint y: 134, distance: 77.2
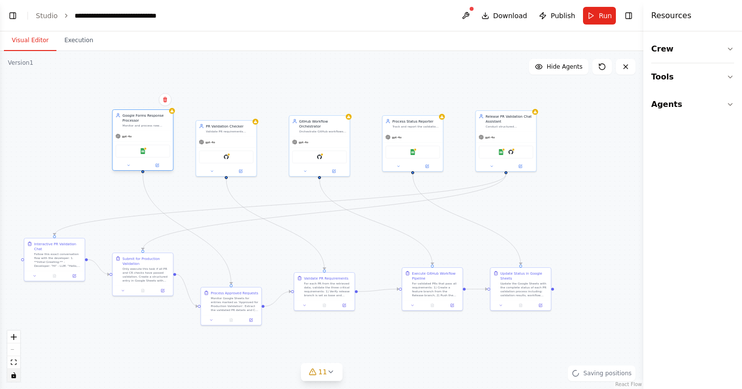
click at [156, 134] on div "gpt-4o" at bounding box center [143, 136] width 60 height 11
click at [677, 76] on button "Tools" at bounding box center [693, 76] width 83 height 27
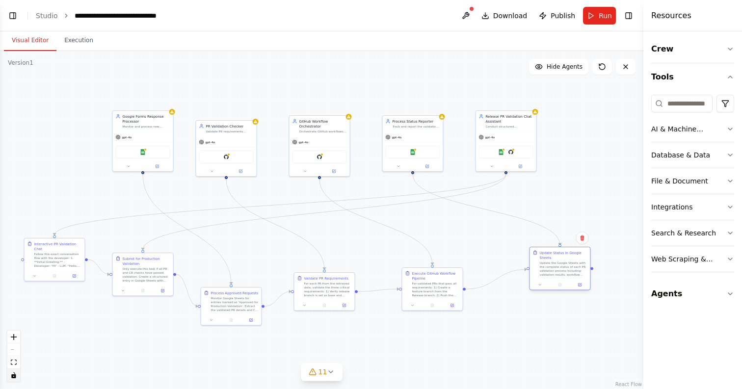
drag, startPoint x: 520, startPoint y: 281, endPoint x: 571, endPoint y: 258, distance: 55.8
click at [571, 261] on div "Update the Google Sheets with the complete status of each PR validation process…" at bounding box center [564, 269] width 48 height 16
drag, startPoint x: 445, startPoint y: 287, endPoint x: 484, endPoint y: 263, distance: 45.6
click at [484, 263] on div "For validated PRs that pass all requirements: 1) Create a feature branch from t…" at bounding box center [476, 264] width 48 height 16
drag, startPoint x: 345, startPoint y: 283, endPoint x: 390, endPoint y: 257, distance: 52.6
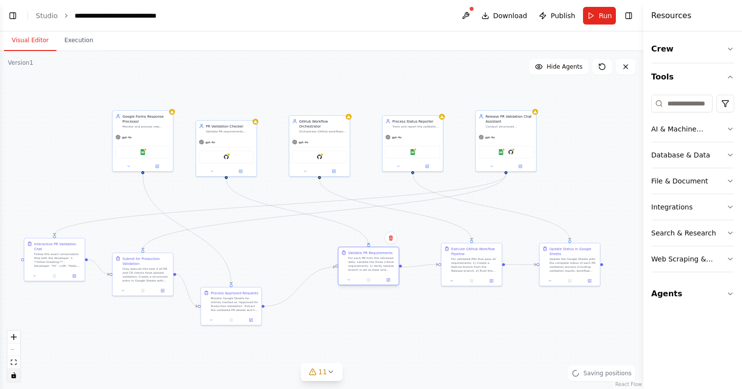
click at [390, 257] on div "For each PR from the retrieved data, validate the three critical requirements: …" at bounding box center [373, 264] width 48 height 16
drag, startPoint x: 251, startPoint y: 294, endPoint x: 281, endPoint y: 260, distance: 44.9
click at [281, 260] on div "Process Approved Requests Monitor Google Sheets for entries marked as 'Approved…" at bounding box center [260, 266] width 48 height 22
click at [667, 74] on button "Tools" at bounding box center [693, 76] width 83 height 27
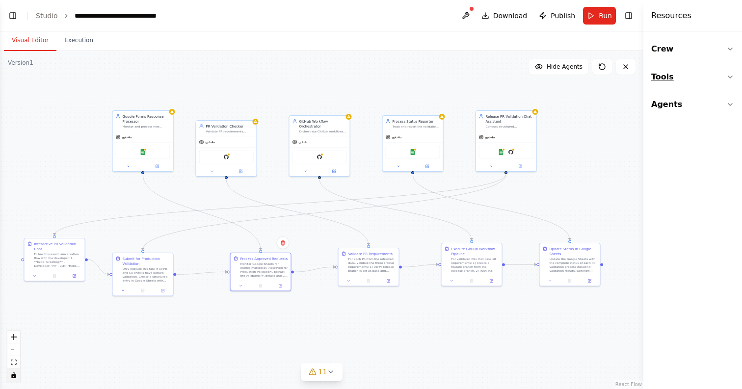
click at [667, 74] on button "Tools" at bounding box center [693, 76] width 83 height 27
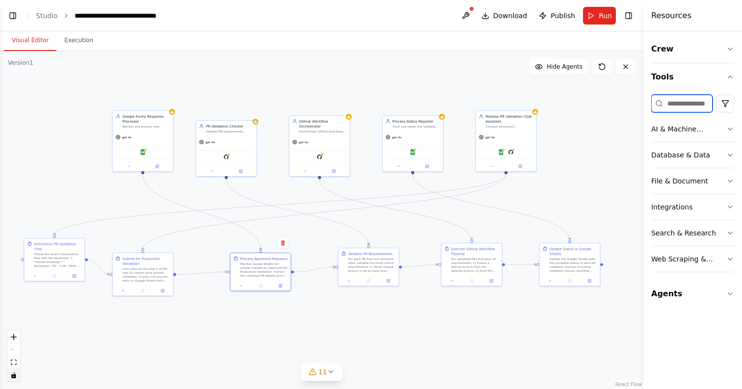
click at [669, 102] on input at bounding box center [682, 104] width 61 height 18
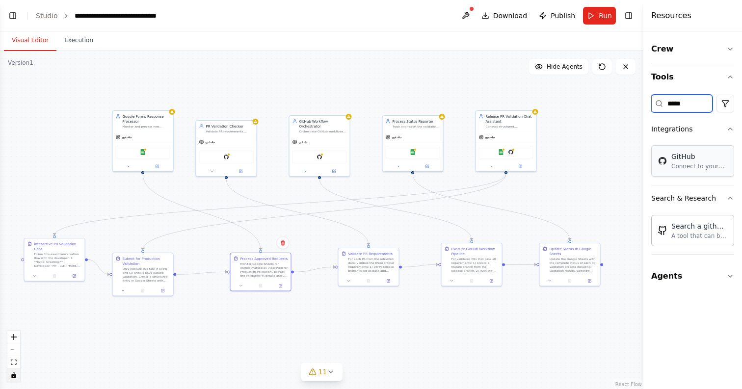
type input "*****"
click at [685, 171] on div "GitHub Connect to your users’ GitHub accounts" at bounding box center [693, 160] width 83 height 31
click at [581, 158] on div "GitHub" at bounding box center [591, 156] width 118 height 10
click at [562, 169] on div "Connect to your users’ GitHub accounts" at bounding box center [591, 168] width 118 height 8
click at [16, 17] on button "Toggle Left Sidebar" at bounding box center [13, 16] width 14 height 14
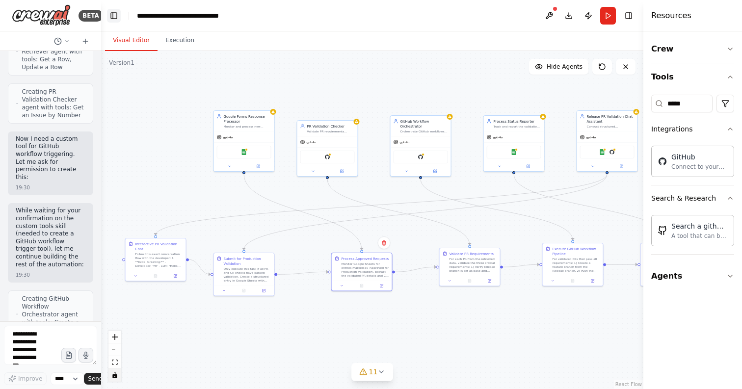
click at [114, 16] on button "Toggle Left Sidebar" at bounding box center [114, 16] width 14 height 14
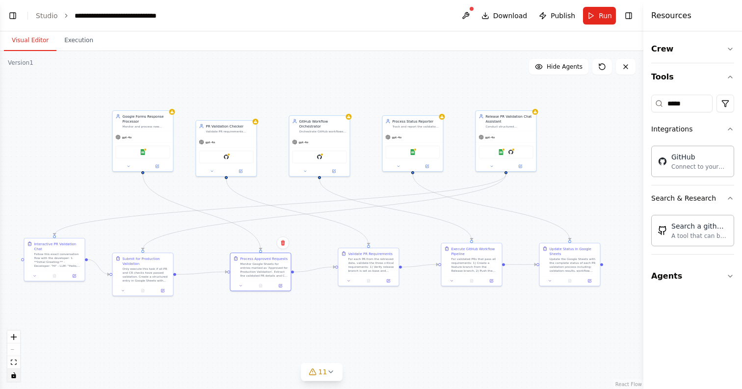
click at [680, 18] on h4 "Resources" at bounding box center [672, 16] width 40 height 12
click at [732, 51] on icon "button" at bounding box center [731, 49] width 8 height 8
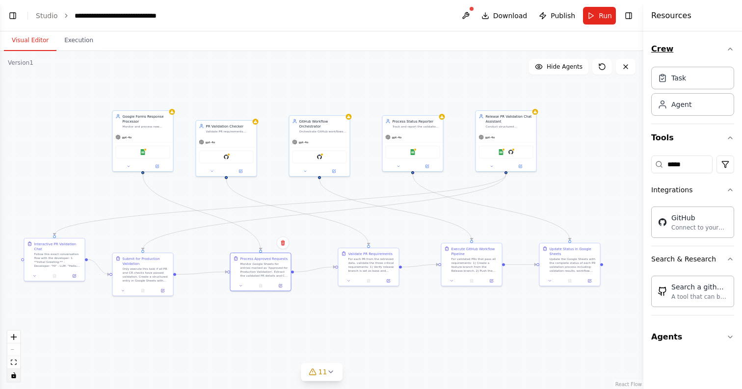
click at [732, 51] on icon "button" at bounding box center [731, 49] width 8 height 8
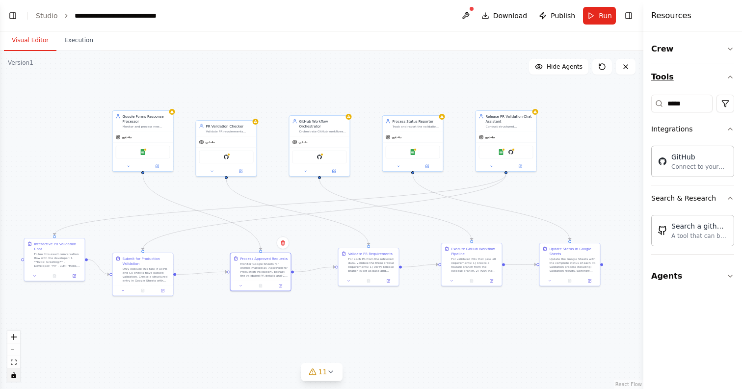
click at [729, 82] on button "Tools" at bounding box center [693, 76] width 83 height 27
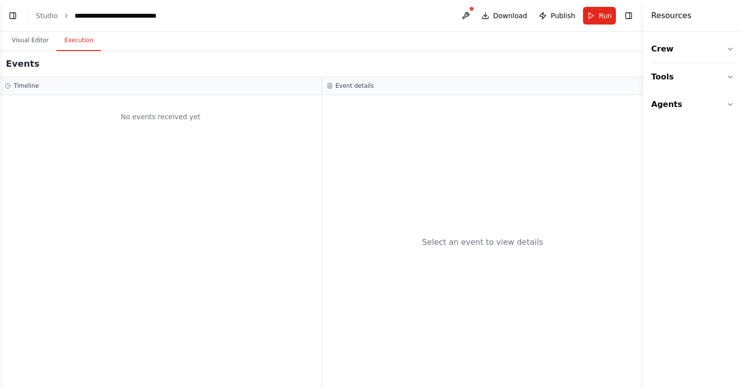
click at [84, 43] on button "Execution" at bounding box center [78, 40] width 45 height 21
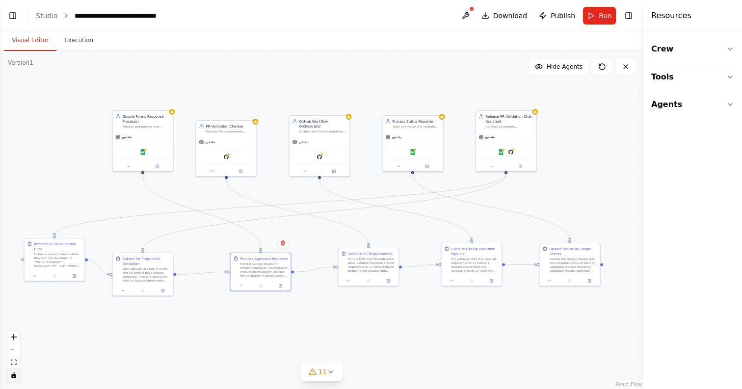
click at [20, 48] on button "Visual Editor" at bounding box center [30, 40] width 53 height 21
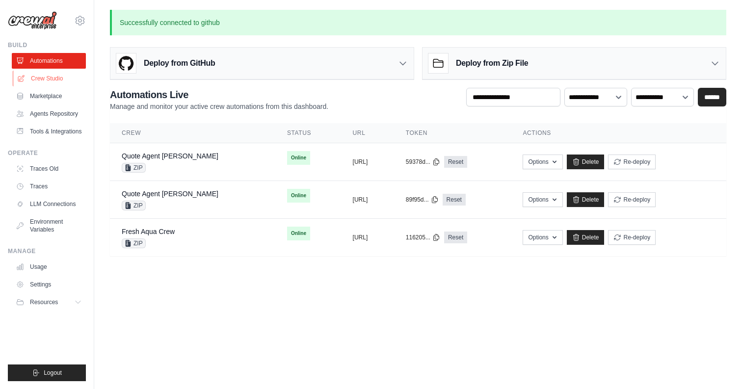
click at [60, 77] on link "Crew Studio" at bounding box center [50, 79] width 74 height 16
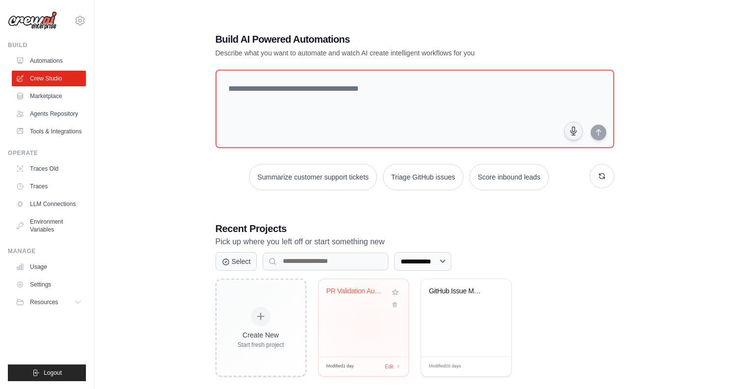
click at [367, 324] on div "PR Validation Automation Pipeline" at bounding box center [364, 318] width 90 height 78
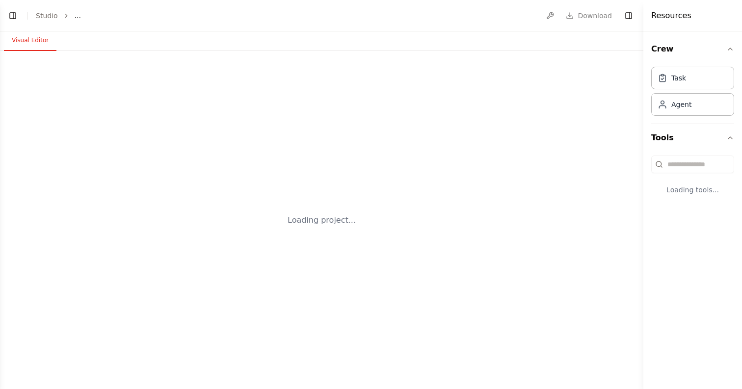
select select "****"
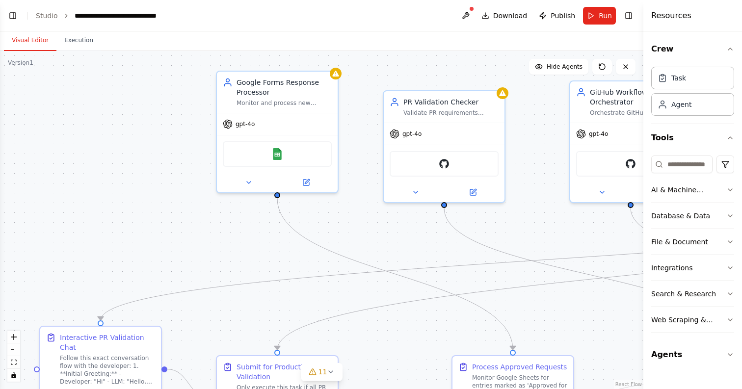
scroll to position [14566, 0]
click at [435, 157] on div "GitHub" at bounding box center [444, 162] width 109 height 26
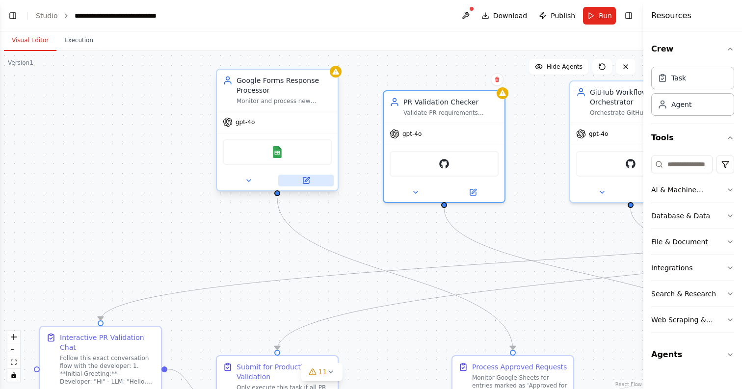
click at [308, 183] on icon at bounding box center [306, 181] width 6 height 6
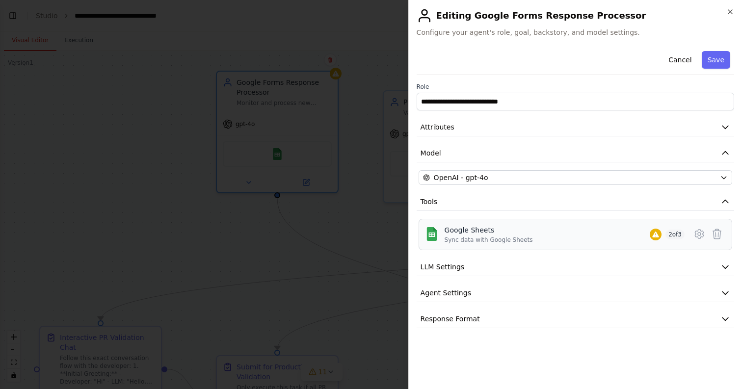
click at [531, 238] on div "Google Sheets Sync data with Google Sheets 2 of 3" at bounding box center [565, 234] width 240 height 19
click at [695, 234] on icon at bounding box center [700, 234] width 12 height 12
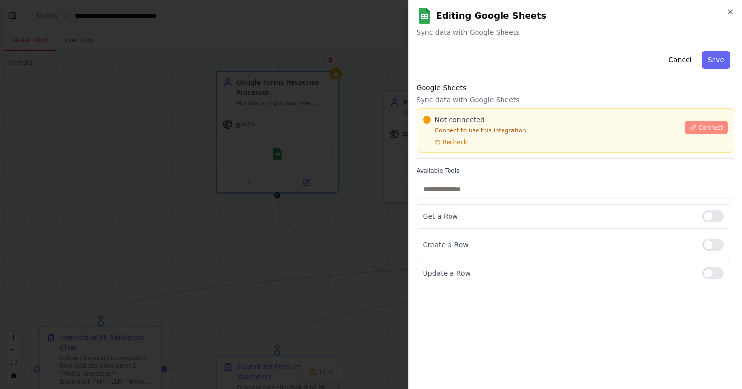
click at [711, 124] on span "Connect" at bounding box center [711, 128] width 25 height 8
click at [458, 144] on span "Recheck" at bounding box center [455, 142] width 25 height 8
click at [731, 14] on icon "button" at bounding box center [731, 12] width 8 height 8
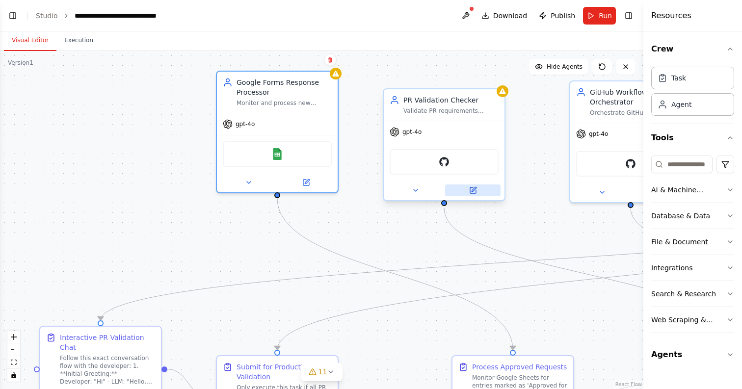
click at [473, 191] on icon at bounding box center [474, 189] width 4 height 4
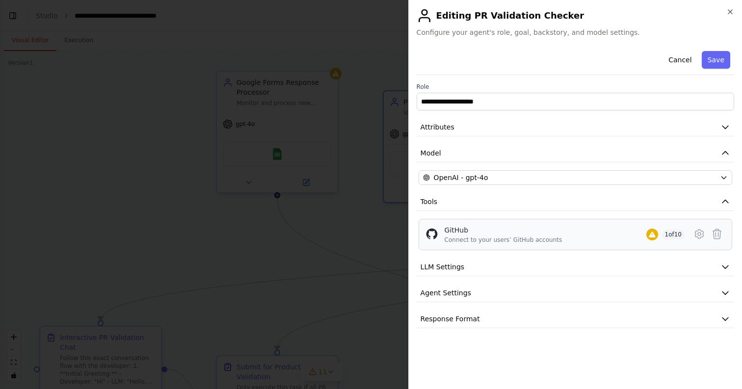
click at [549, 230] on div "GitHub" at bounding box center [504, 230] width 118 height 10
click at [698, 233] on icon at bounding box center [699, 234] width 3 height 3
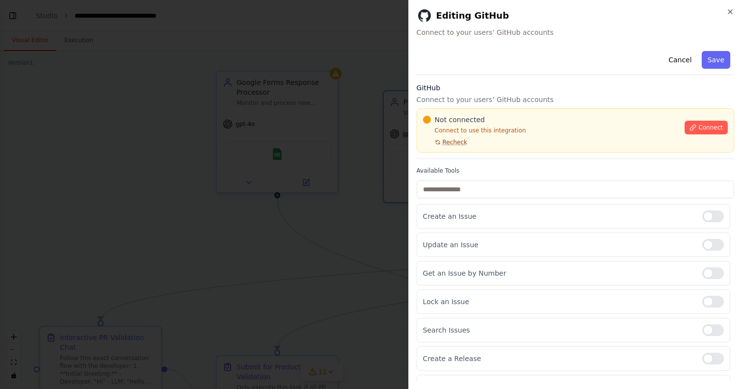
click at [447, 139] on span "Recheck" at bounding box center [455, 142] width 25 height 8
click at [704, 131] on span "Connect" at bounding box center [711, 128] width 25 height 8
click at [731, 9] on icon "button" at bounding box center [731, 12] width 8 height 8
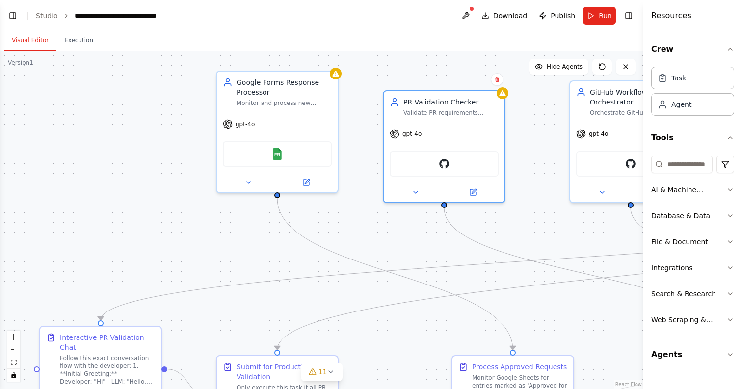
click at [732, 48] on icon "button" at bounding box center [731, 49] width 8 height 8
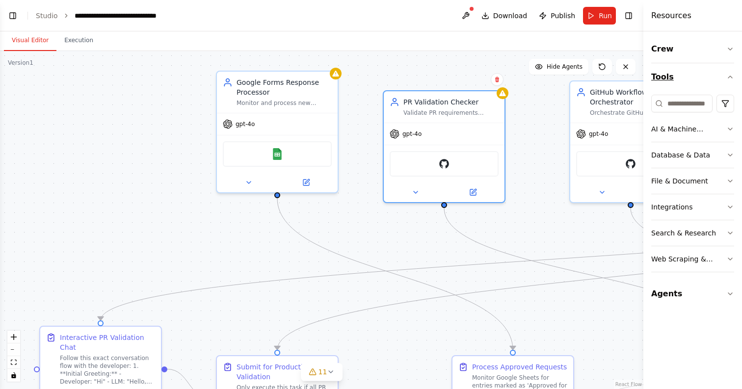
click at [731, 73] on icon "button" at bounding box center [731, 77] width 8 height 8
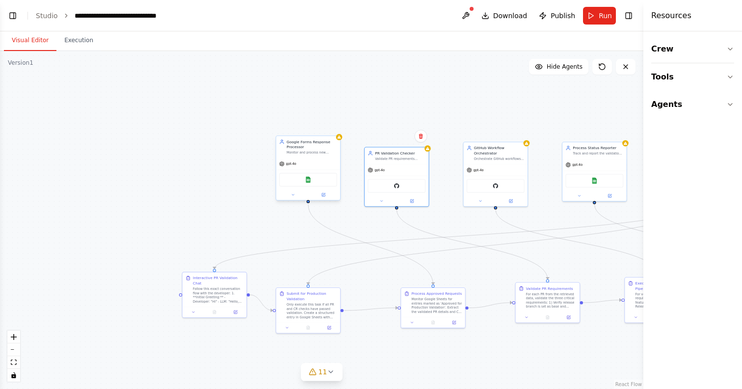
drag, startPoint x: 332, startPoint y: 172, endPoint x: 178, endPoint y: 140, distance: 157.1
click at [276, 170] on div "Google Sheets" at bounding box center [308, 180] width 64 height 20
drag, startPoint x: 388, startPoint y: 169, endPoint x: 286, endPoint y: 162, distance: 102.4
click at [286, 162] on div "gpt-4o" at bounding box center [308, 158] width 64 height 11
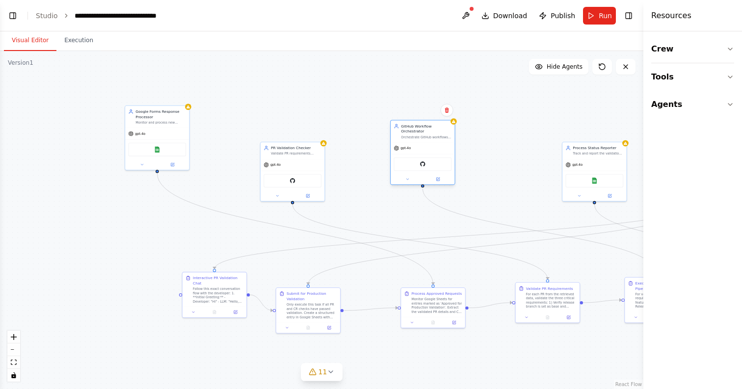
drag, startPoint x: 484, startPoint y: 168, endPoint x: 410, endPoint y: 147, distance: 77.1
click at [410, 147] on div "gpt-4o" at bounding box center [423, 148] width 64 height 11
drag, startPoint x: 578, startPoint y: 177, endPoint x: 538, endPoint y: 159, distance: 43.9
click at [538, 159] on div "Google Sheets" at bounding box center [564, 165] width 58 height 14
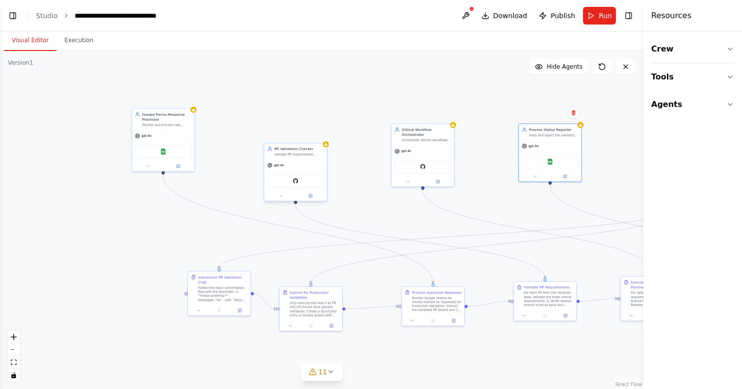
click at [301, 187] on div "GitHub" at bounding box center [296, 180] width 56 height 13
click at [310, 194] on icon at bounding box center [310, 195] width 3 height 3
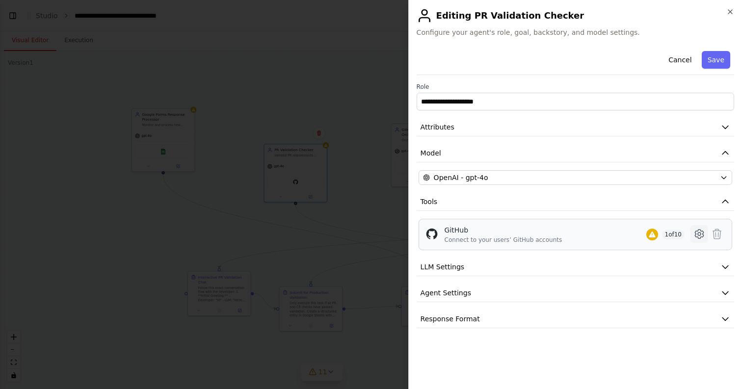
click at [699, 237] on icon at bounding box center [700, 234] width 12 height 12
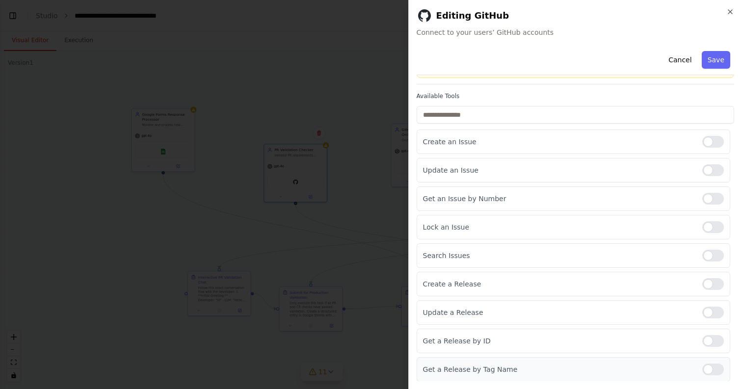
scroll to position [0, 0]
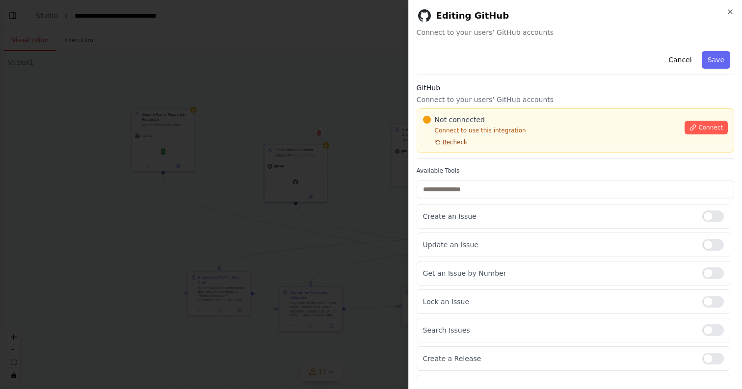
click at [459, 141] on span "Recheck" at bounding box center [455, 142] width 25 height 8
click at [732, 13] on icon "button" at bounding box center [731, 12] width 4 height 4
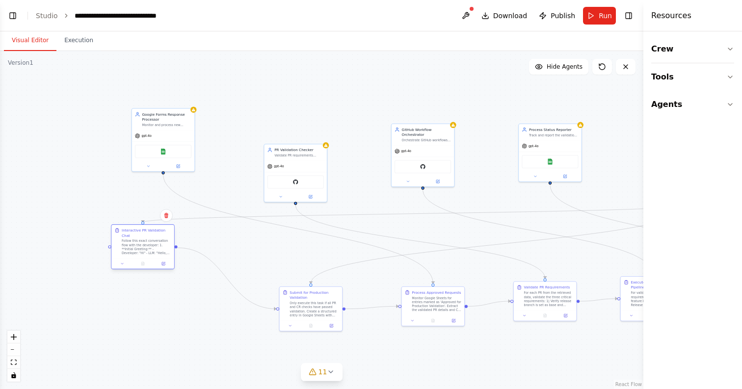
drag, startPoint x: 233, startPoint y: 289, endPoint x: 158, endPoint y: 246, distance: 86.7
click at [158, 246] on div "Follow this exact conversation flow with the developer: 1. **Initial Greeting:*…" at bounding box center [147, 247] width 50 height 16
drag, startPoint x: 332, startPoint y: 329, endPoint x: 276, endPoint y: 287, distance: 69.8
click at [276, 287] on div at bounding box center [254, 284] width 63 height 10
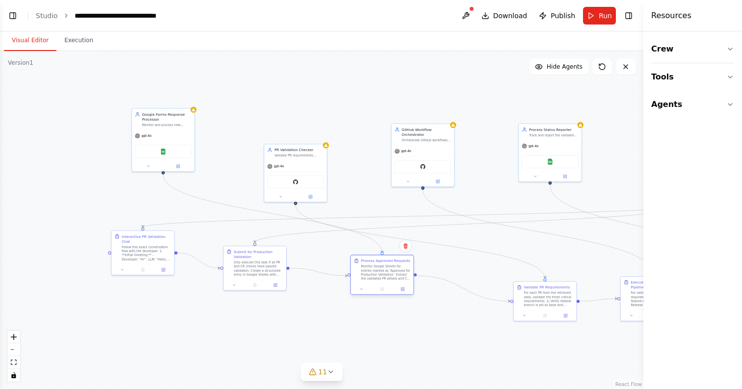
drag, startPoint x: 428, startPoint y: 304, endPoint x: 366, endPoint y: 271, distance: 70.5
click at [366, 271] on div "Monitor Google Sheets for entries marked as 'Approved for Production Validation…" at bounding box center [386, 273] width 50 height 16
drag, startPoint x: 535, startPoint y: 311, endPoint x: 480, endPoint y: 280, distance: 62.9
click at [480, 280] on div at bounding box center [489, 284] width 63 height 10
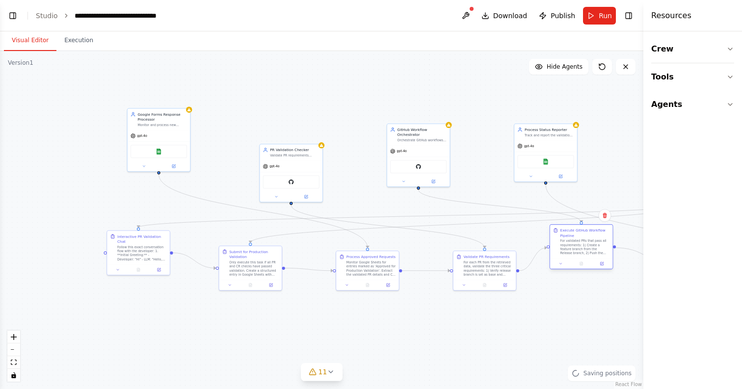
drag, startPoint x: 629, startPoint y: 301, endPoint x: 559, endPoint y: 252, distance: 86.1
click at [559, 252] on div "Execute GitHub Workflow Pipeline For validated PRs that pass all requirements: …" at bounding box center [581, 241] width 56 height 27
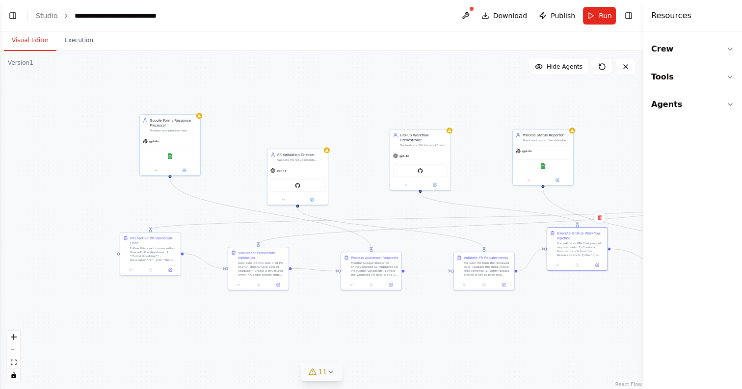
click at [328, 378] on button "11" at bounding box center [322, 372] width 42 height 18
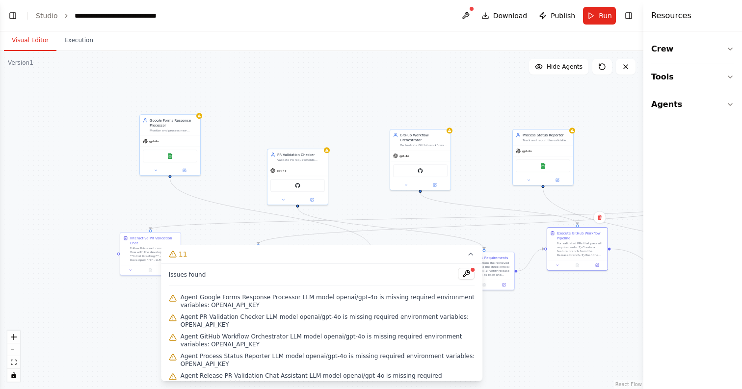
scroll to position [88, 0]
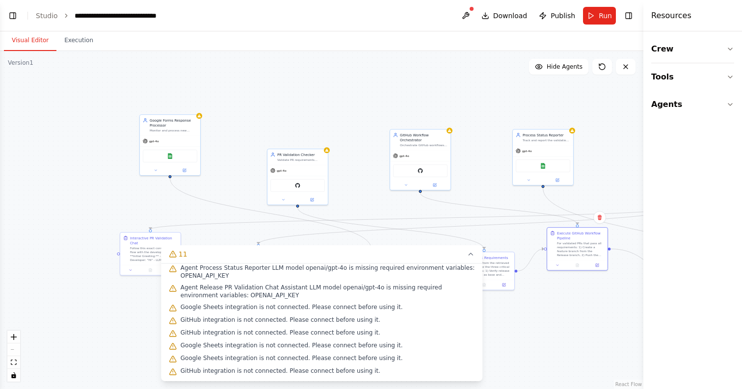
click at [344, 321] on span "GitHub integration is not connected. Please connect before using it." at bounding box center [281, 320] width 200 height 8
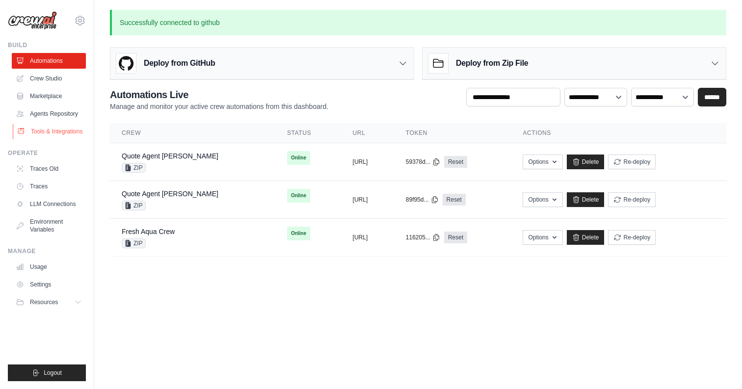
click at [61, 131] on link "Tools & Integrations" at bounding box center [50, 132] width 74 height 16
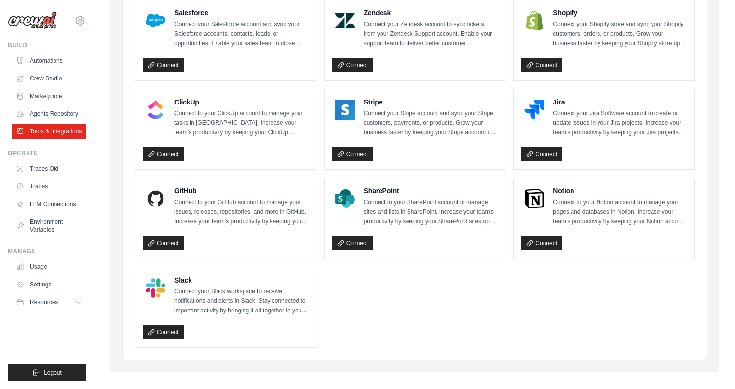
scroll to position [492, 0]
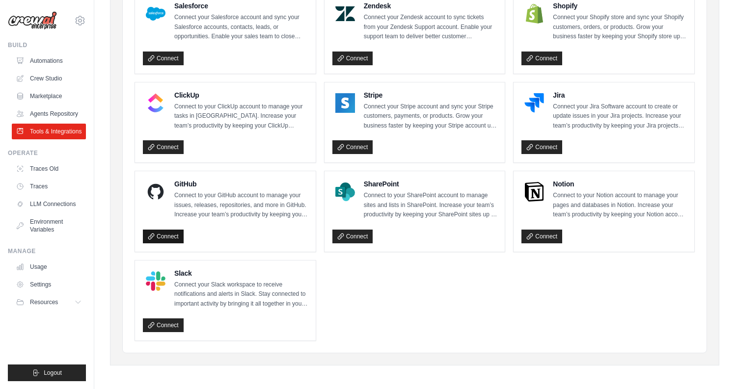
click at [167, 235] on link "Connect" at bounding box center [163, 237] width 41 height 14
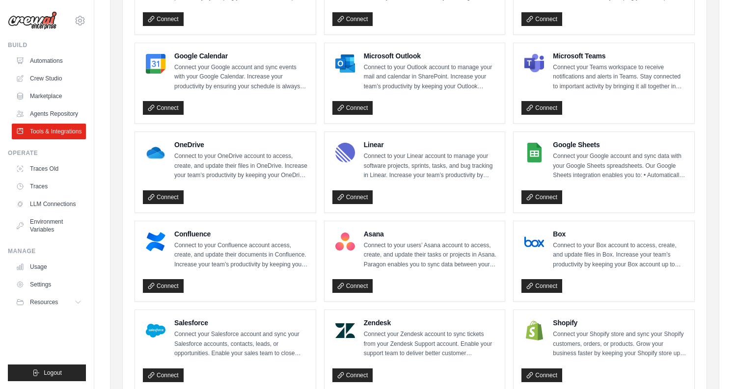
scroll to position [174, 0]
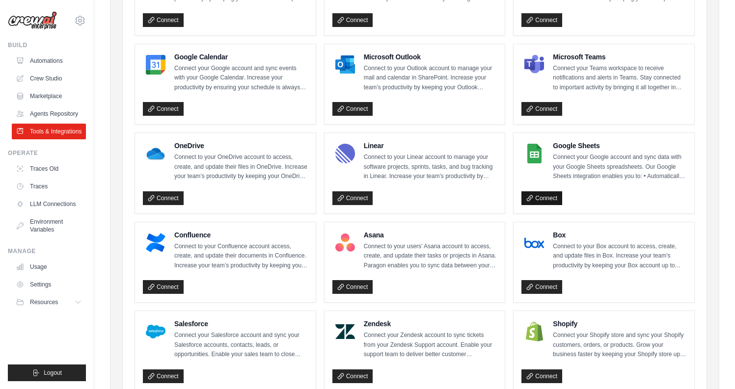
click at [545, 194] on link "Connect" at bounding box center [541, 198] width 41 height 14
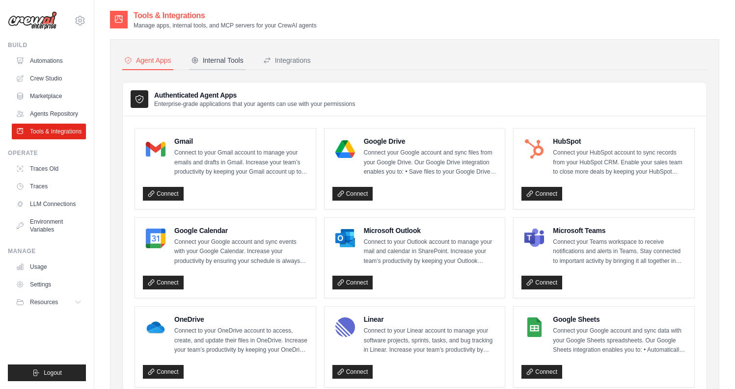
click at [229, 63] on div "Internal Tools" at bounding box center [217, 60] width 53 height 10
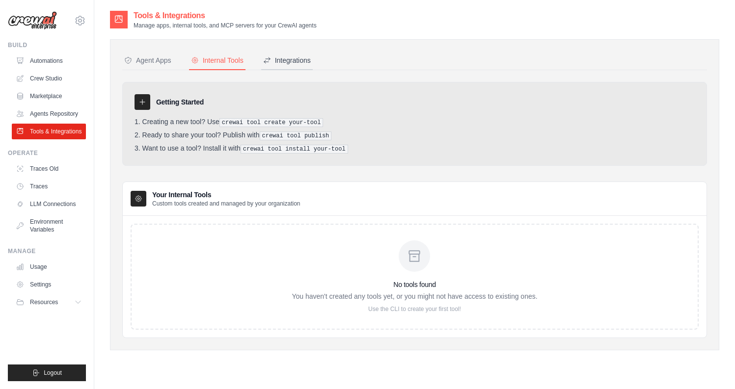
click at [304, 57] on div "Integrations" at bounding box center [287, 60] width 48 height 10
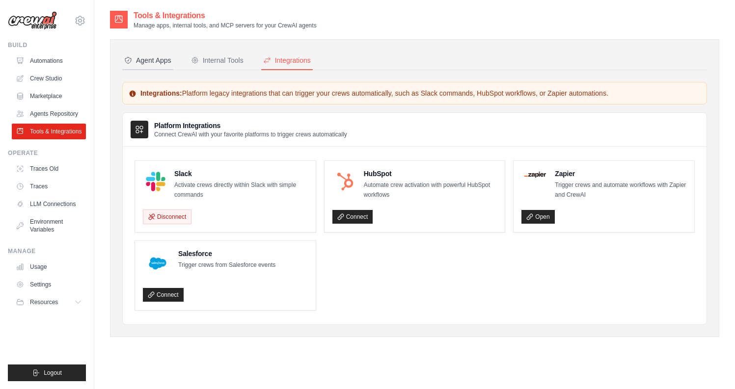
click at [148, 60] on div "Agent Apps" at bounding box center [147, 60] width 47 height 10
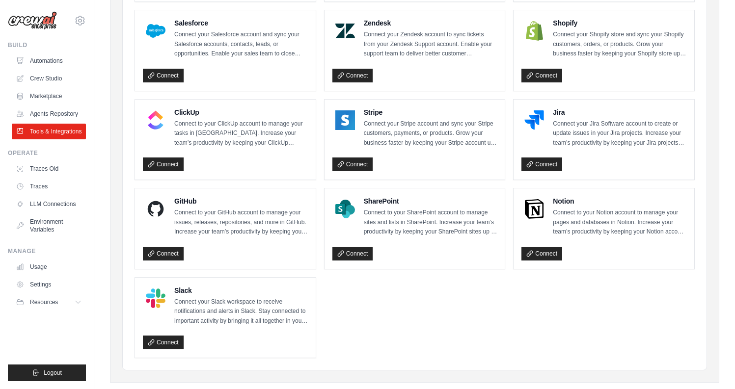
scroll to position [492, 0]
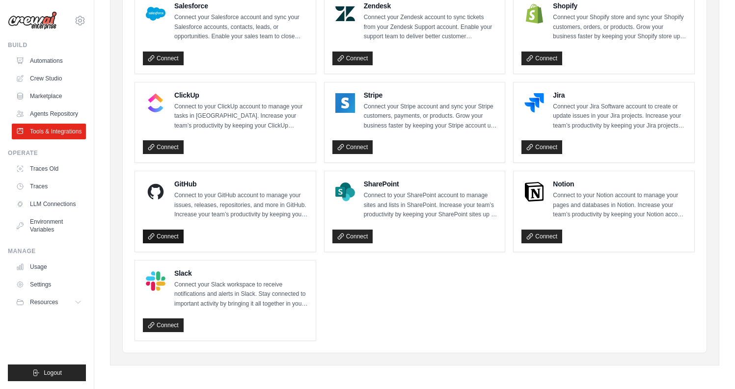
click at [161, 230] on link "Connect" at bounding box center [163, 237] width 41 height 14
click at [60, 226] on link "Environment Variables" at bounding box center [50, 226] width 74 height 24
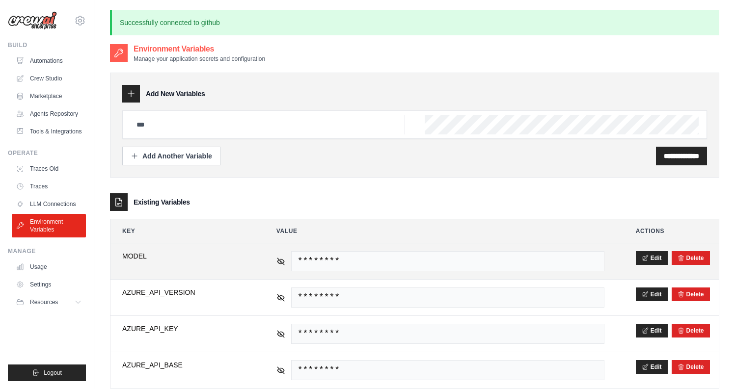
scroll to position [53, 0]
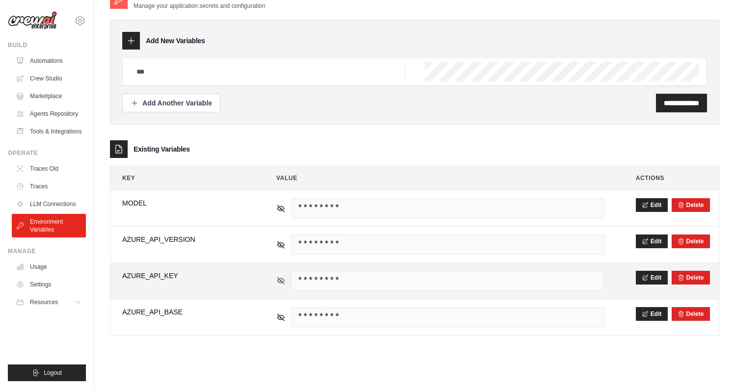
click at [279, 284] on icon at bounding box center [280, 280] width 9 height 9
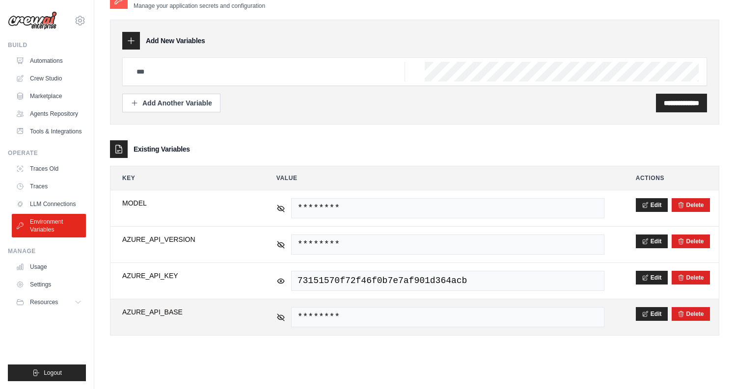
click at [282, 322] on div "********" at bounding box center [440, 317] width 328 height 20
click at [282, 318] on icon at bounding box center [280, 317] width 7 height 7
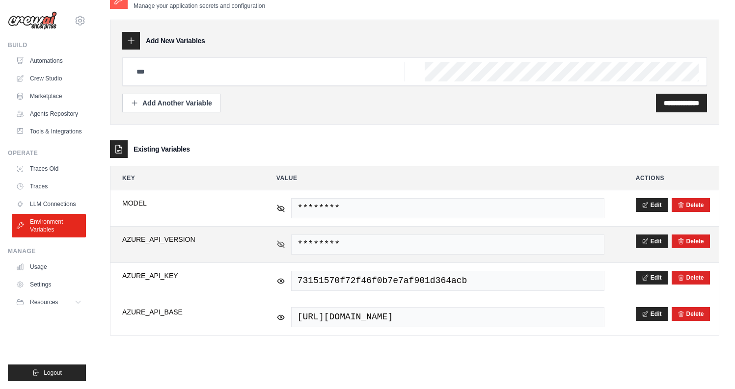
click at [281, 249] on div "********" at bounding box center [440, 245] width 328 height 20
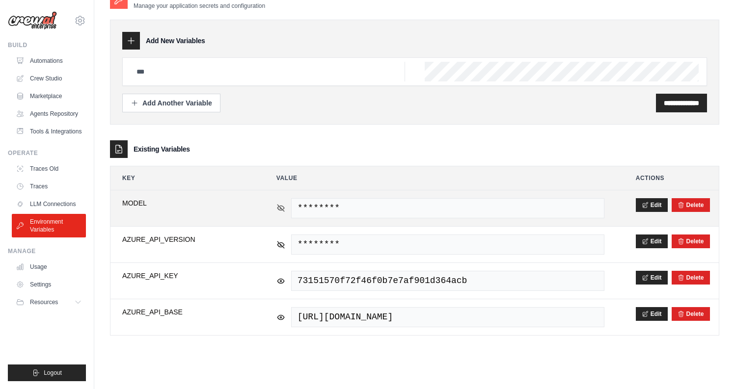
click at [280, 209] on icon at bounding box center [280, 208] width 9 height 9
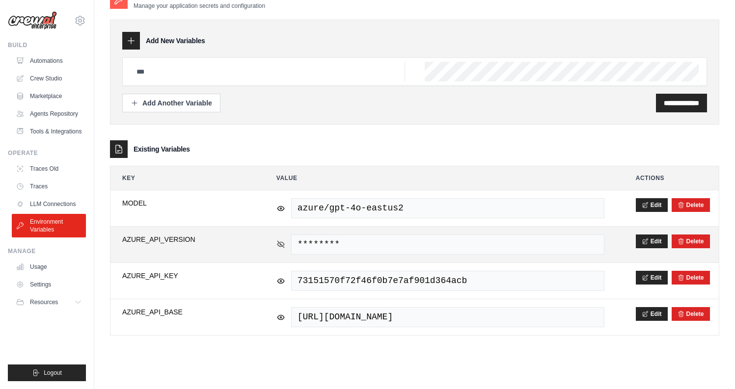
click at [281, 241] on icon at bounding box center [280, 244] width 9 height 9
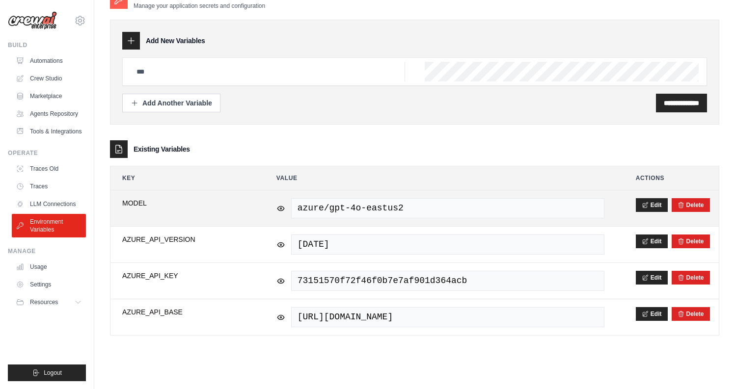
click at [281, 213] on div "azure/gpt-4o-eastus2" at bounding box center [440, 208] width 328 height 20
click at [281, 209] on icon at bounding box center [280, 208] width 9 height 9
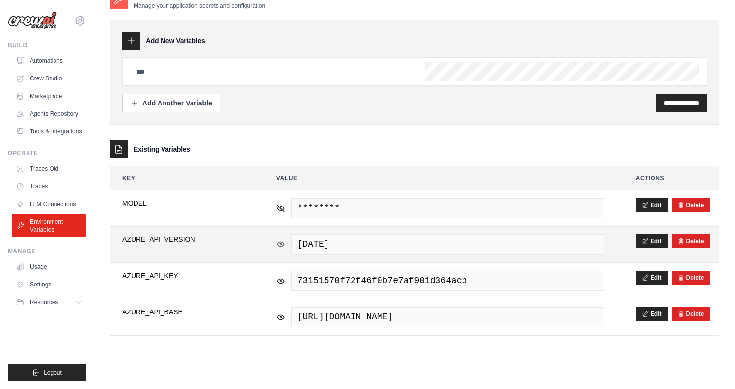
click at [281, 245] on icon at bounding box center [280, 244] width 1 height 1
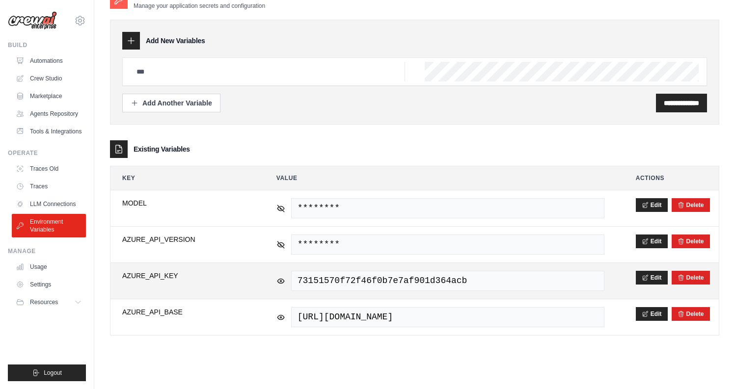
click at [282, 275] on div "73151570f72f46f0b7e7af901d364acb" at bounding box center [440, 281] width 328 height 20
click at [282, 281] on icon at bounding box center [280, 280] width 9 height 9
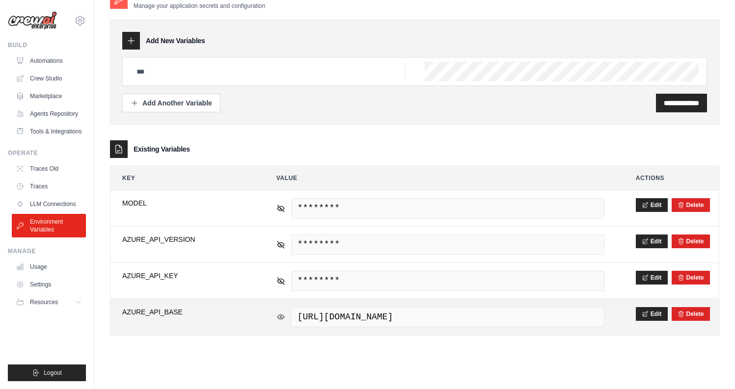
click at [283, 321] on icon at bounding box center [280, 317] width 9 height 9
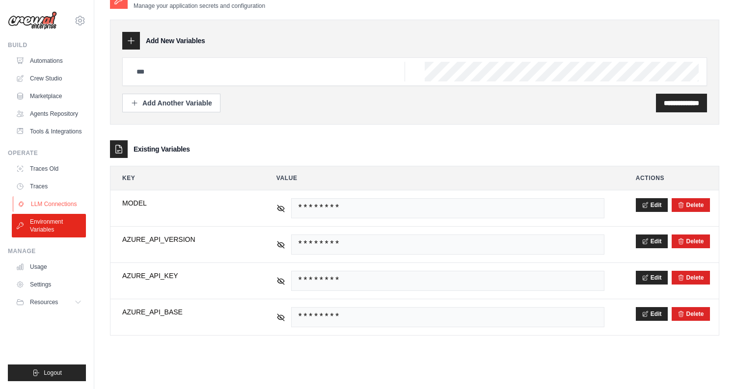
click at [72, 203] on link "LLM Connections" at bounding box center [50, 204] width 74 height 16
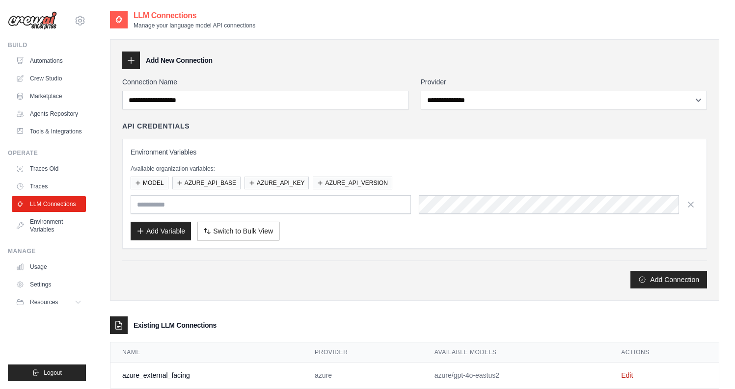
scroll to position [25, 0]
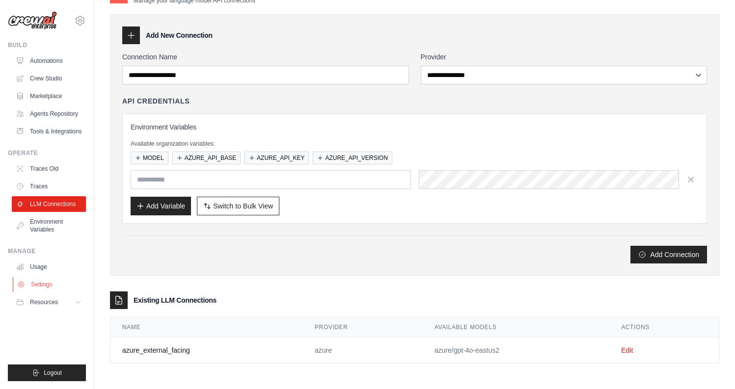
click at [48, 287] on link "Settings" at bounding box center [50, 285] width 74 height 16
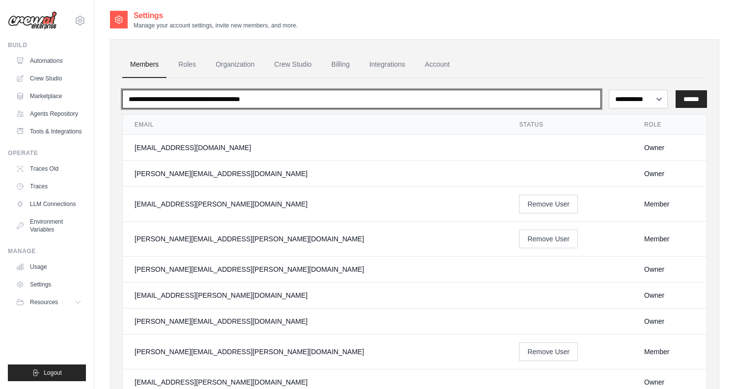
click at [187, 101] on input "email" at bounding box center [361, 99] width 479 height 19
type input "**********"
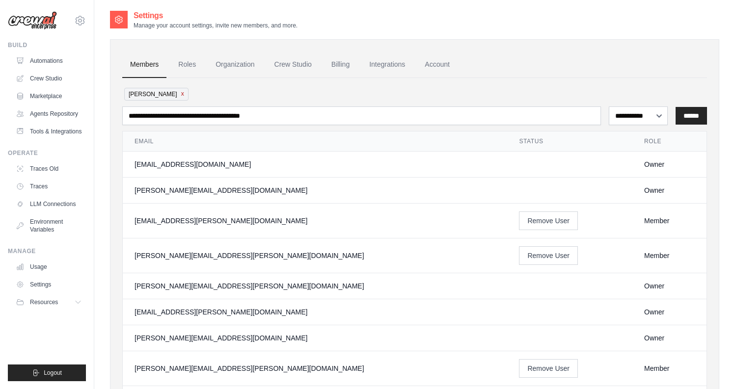
click at [181, 93] on button "x" at bounding box center [182, 94] width 3 height 8
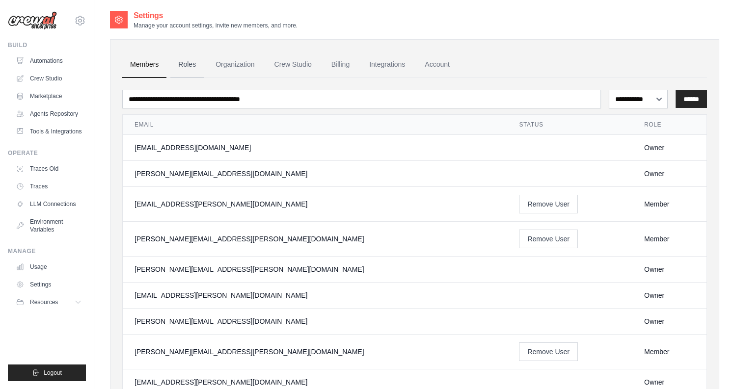
click at [188, 68] on link "Roles" at bounding box center [186, 65] width 33 height 27
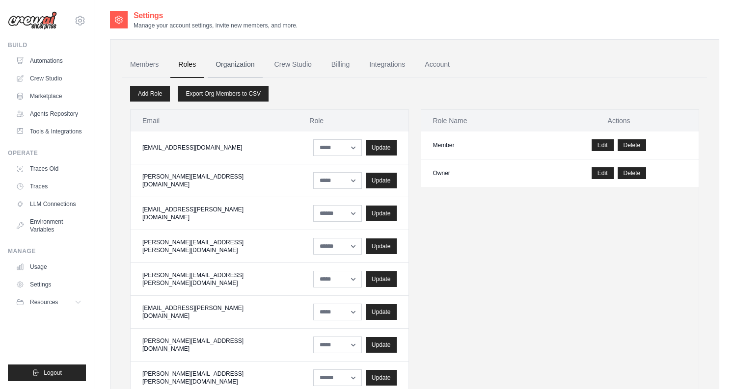
click at [246, 59] on link "Organization" at bounding box center [235, 65] width 55 height 27
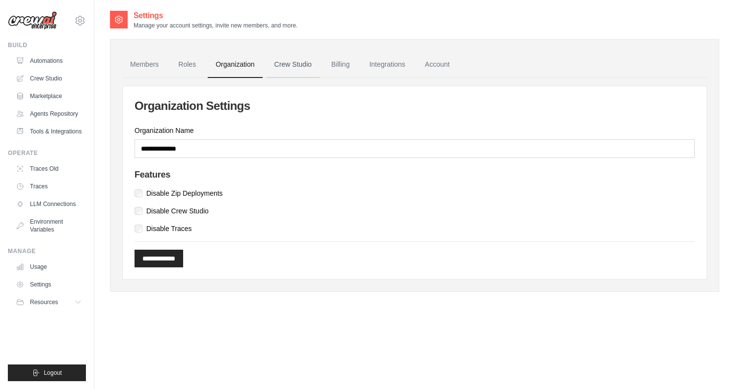
click at [293, 64] on link "Crew Studio" at bounding box center [293, 65] width 53 height 27
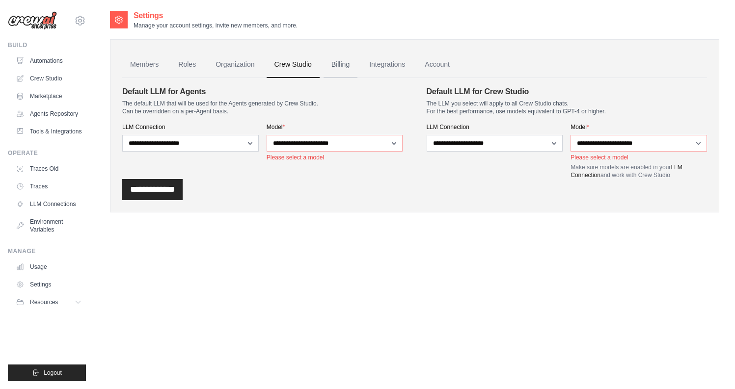
click at [344, 61] on link "Billing" at bounding box center [341, 65] width 34 height 27
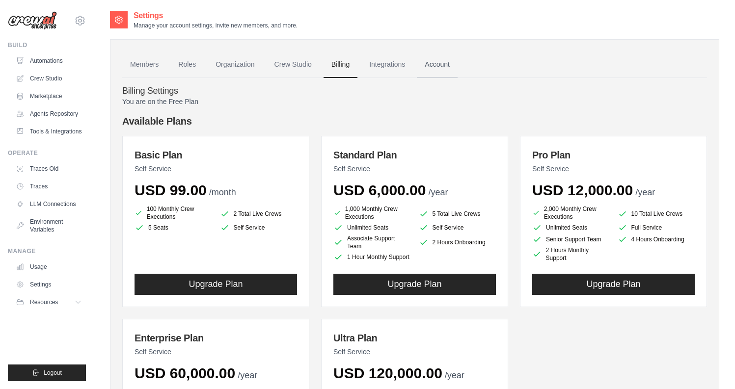
click at [436, 64] on link "Account" at bounding box center [437, 65] width 41 height 27
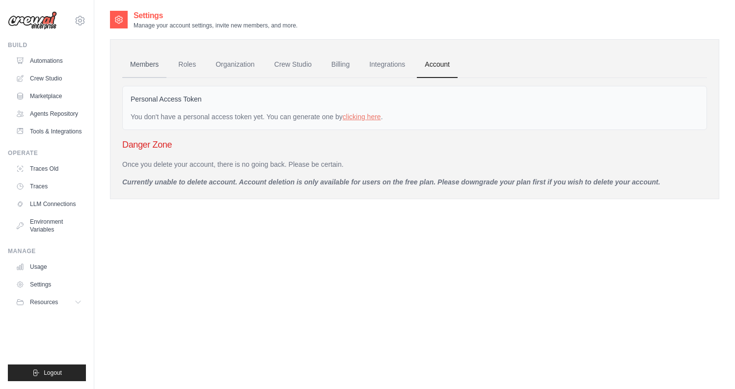
click at [146, 64] on link "Members" at bounding box center [144, 65] width 44 height 27
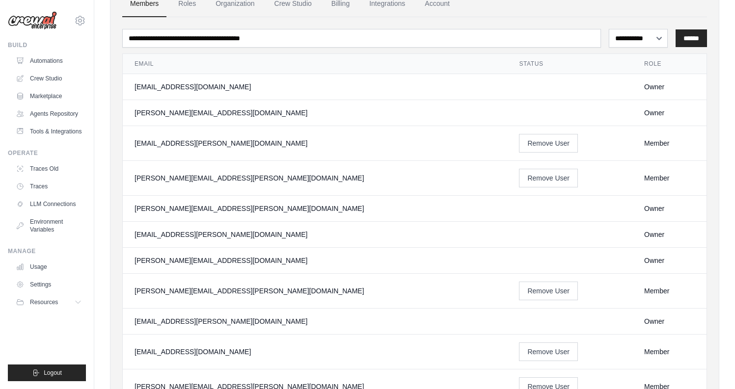
scroll to position [62, 0]
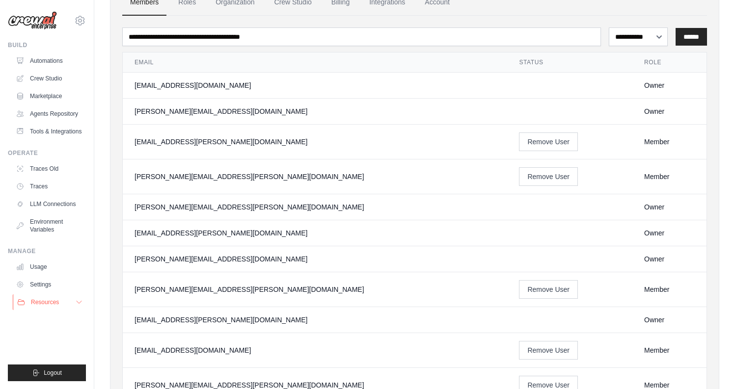
click at [58, 299] on span "Resources" at bounding box center [45, 303] width 28 height 8
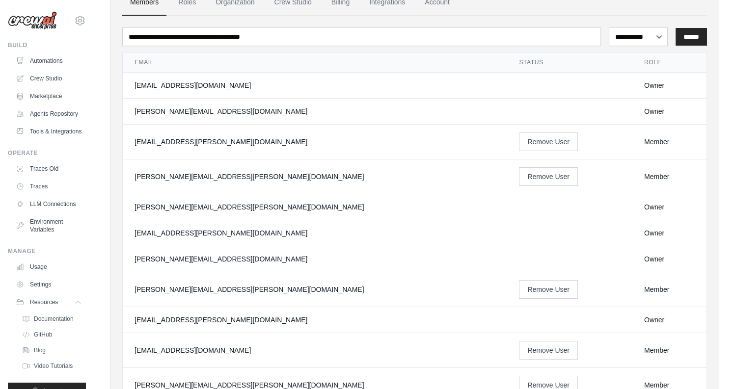
scroll to position [42, 0]
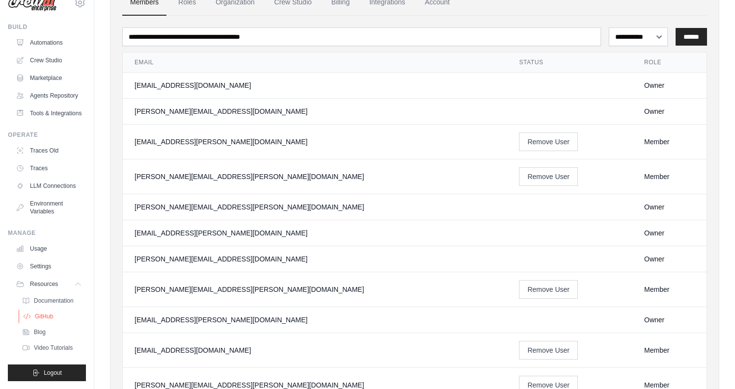
click at [47, 317] on span "GitHub" at bounding box center [44, 317] width 18 height 8
